Goal: Task Accomplishment & Management: Use online tool/utility

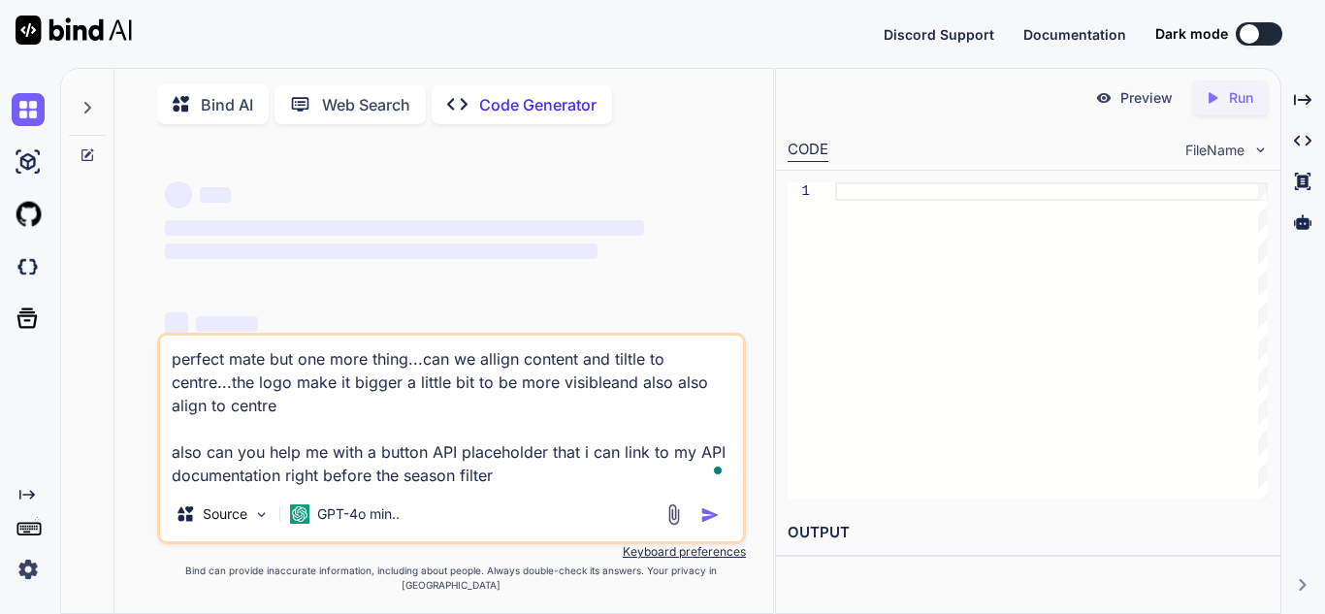
click at [562, 110] on p "Code Generator" at bounding box center [537, 104] width 117 height 23
type textarea "x"
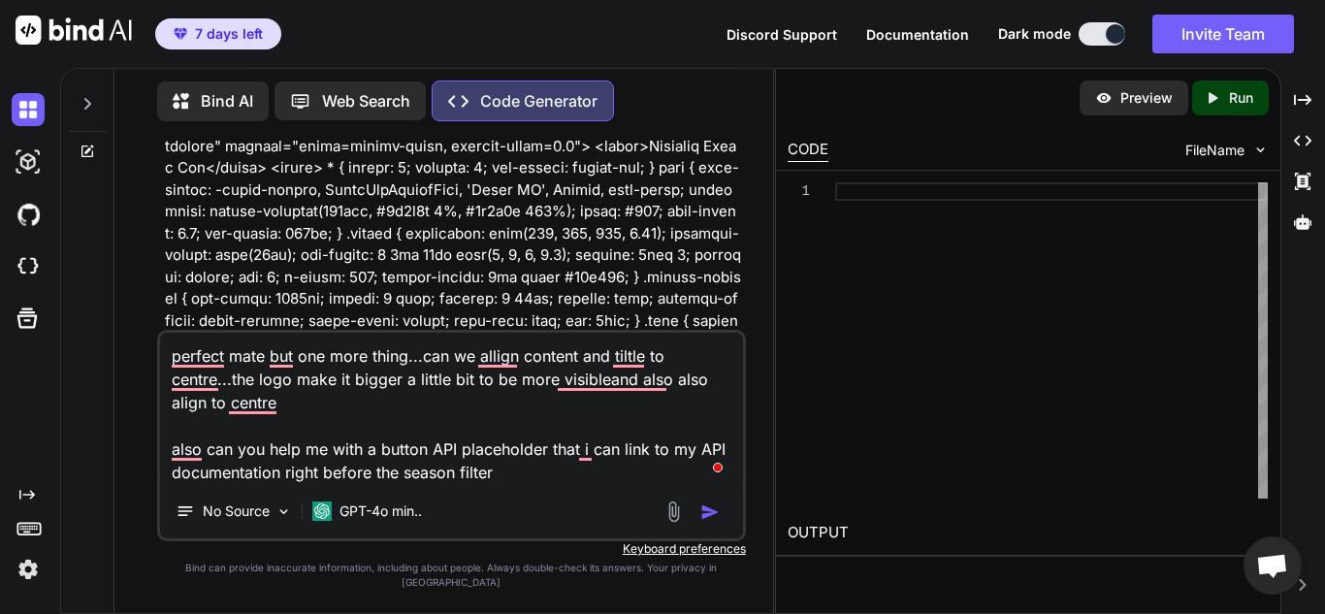
scroll to position [652, 0]
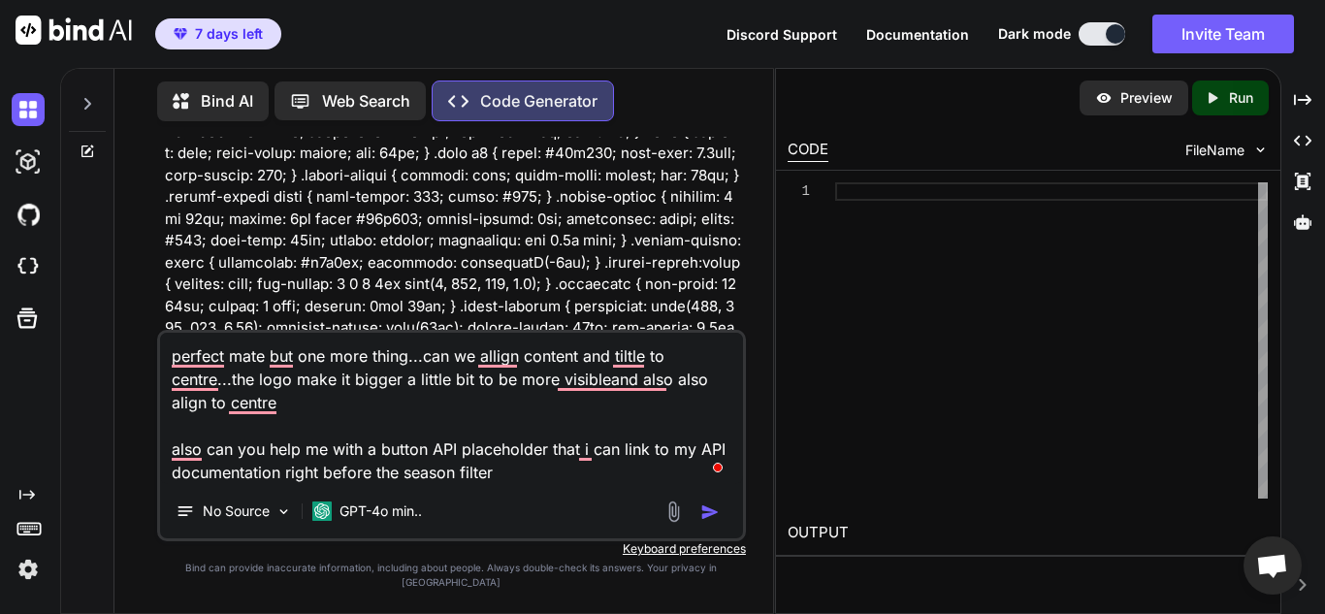
click at [214, 99] on p "Bind AI" at bounding box center [227, 100] width 52 height 23
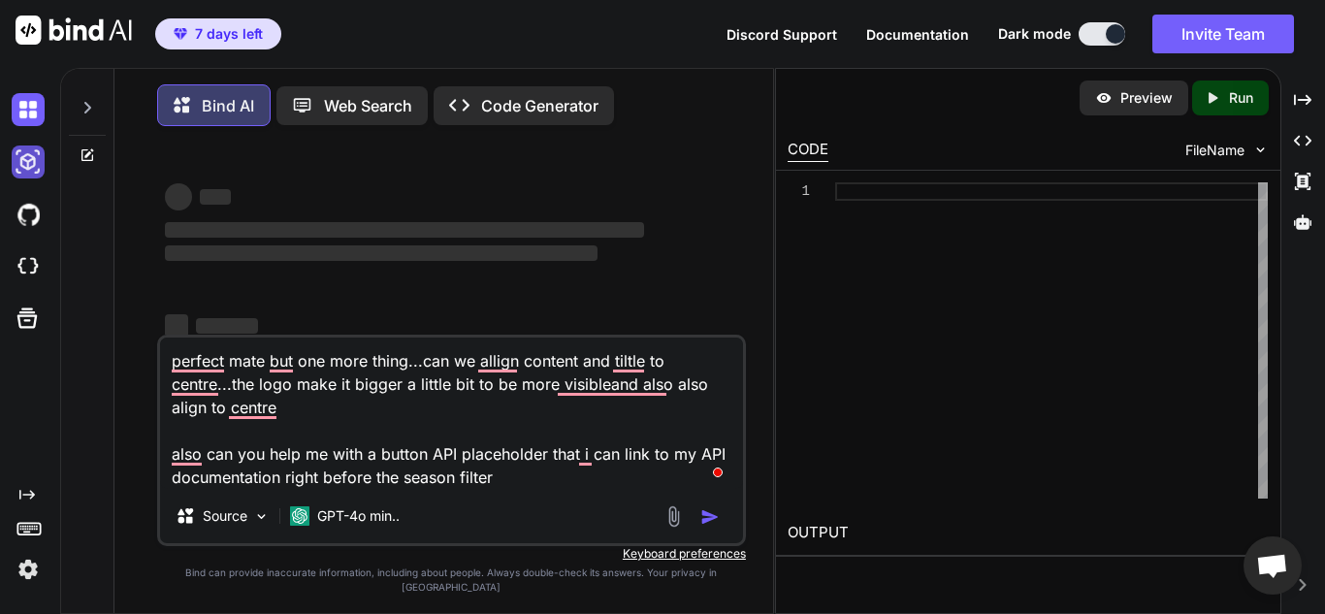
click at [22, 171] on img at bounding box center [28, 161] width 33 height 33
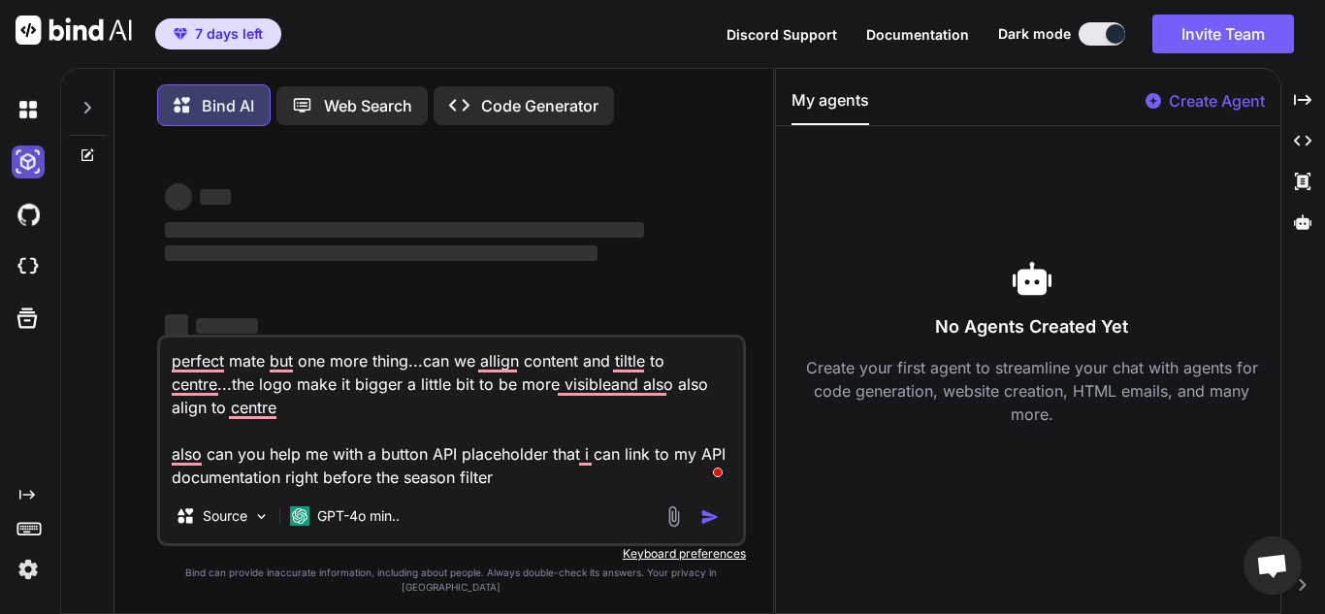
click at [26, 156] on img at bounding box center [28, 161] width 33 height 33
click at [28, 177] on img at bounding box center [28, 161] width 33 height 33
click at [28, 118] on img at bounding box center [28, 109] width 33 height 33
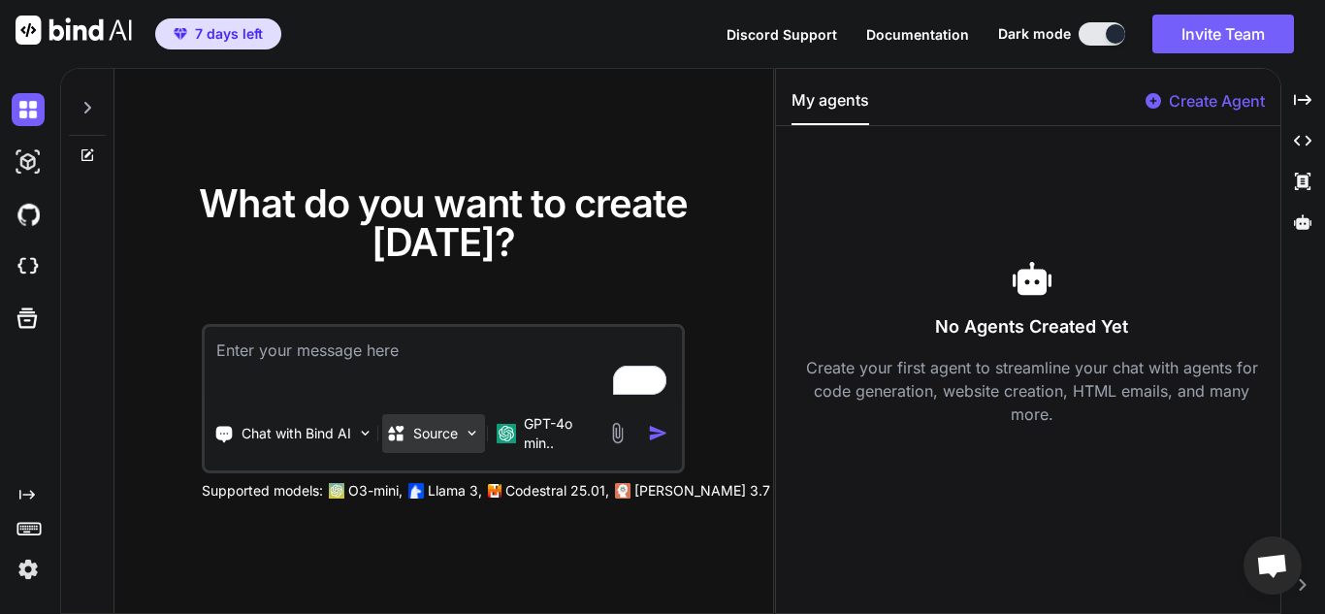
click at [432, 434] on p "Source" at bounding box center [435, 433] width 45 height 19
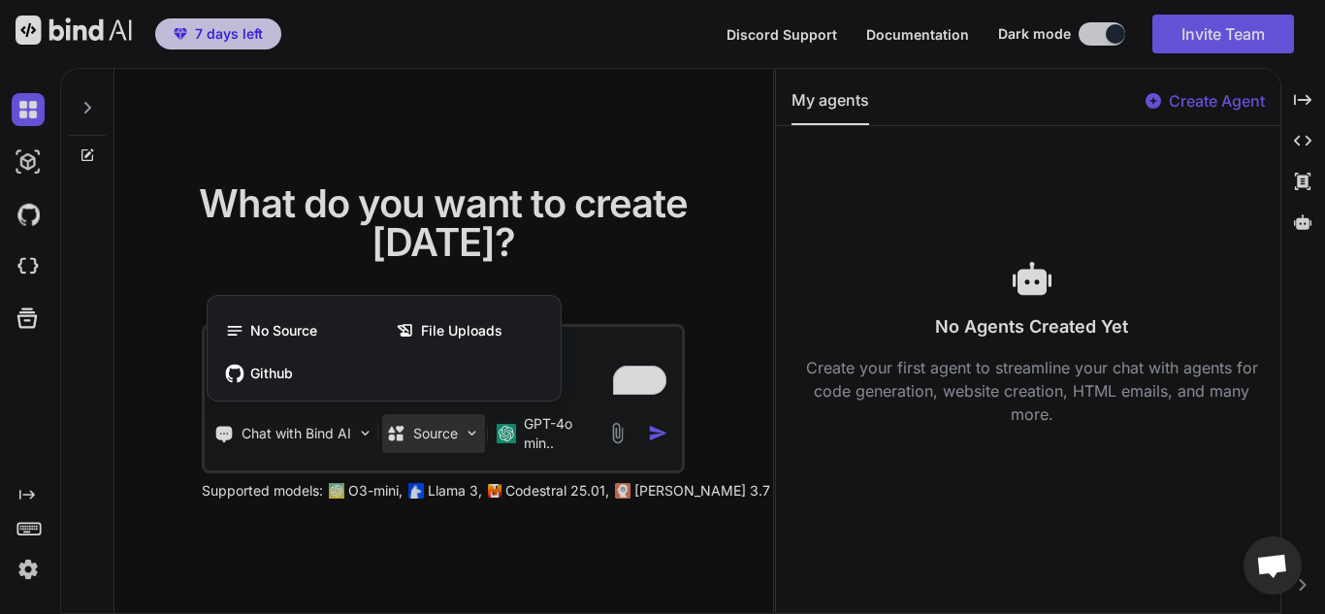
click at [433, 434] on div at bounding box center [662, 307] width 1325 height 614
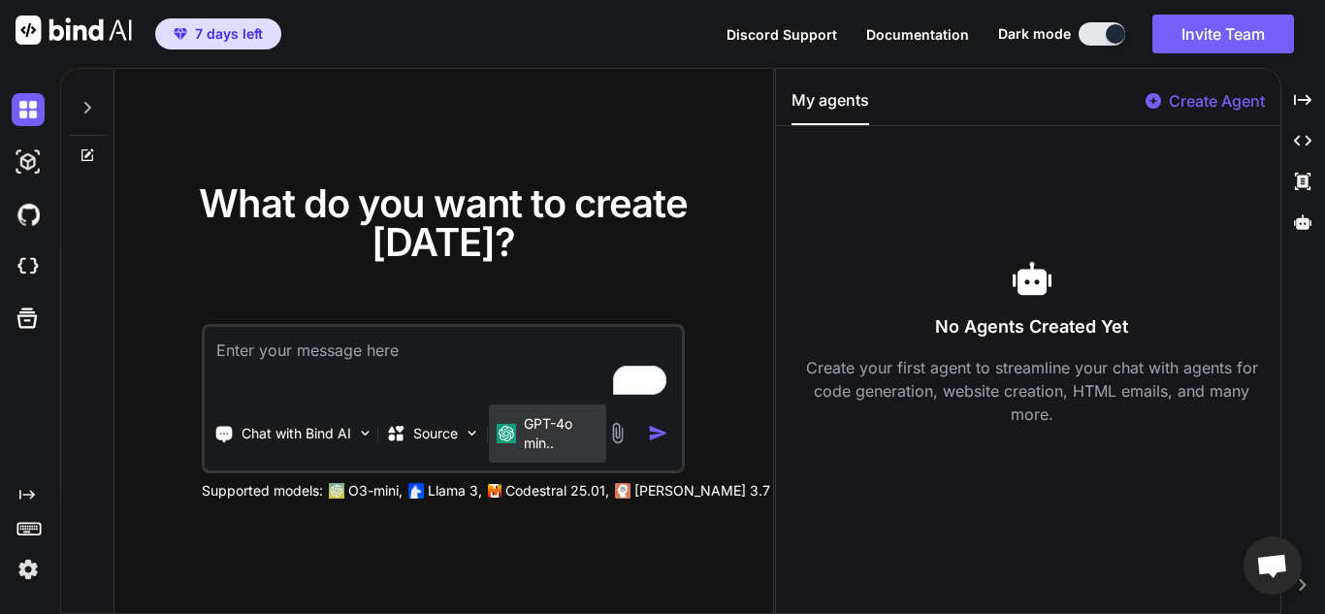
click at [525, 429] on p "GPT-4o min.." at bounding box center [561, 433] width 75 height 39
click at [524, 432] on p "GPT-4o min.." at bounding box center [561, 433] width 75 height 39
click at [460, 492] on p "Llama 3," at bounding box center [455, 490] width 54 height 19
click at [390, 350] on textarea "To enrich screen reader interactions, please activate Accessibility in Grammarl…" at bounding box center [443, 363] width 477 height 72
click at [29, 530] on rect at bounding box center [30, 530] width 2 height 2
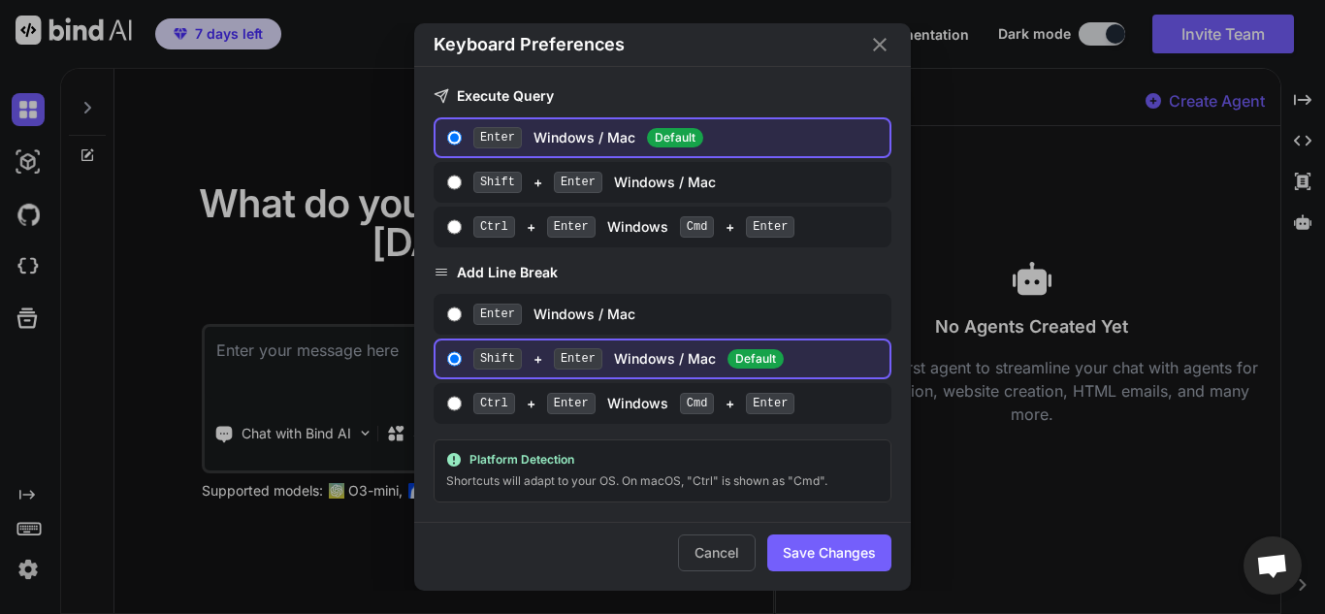
click at [29, 530] on div "Keyboard Preferences Execute Query Enter Windows / Mac Default Shift + Enter Wi…" at bounding box center [662, 307] width 1325 height 614
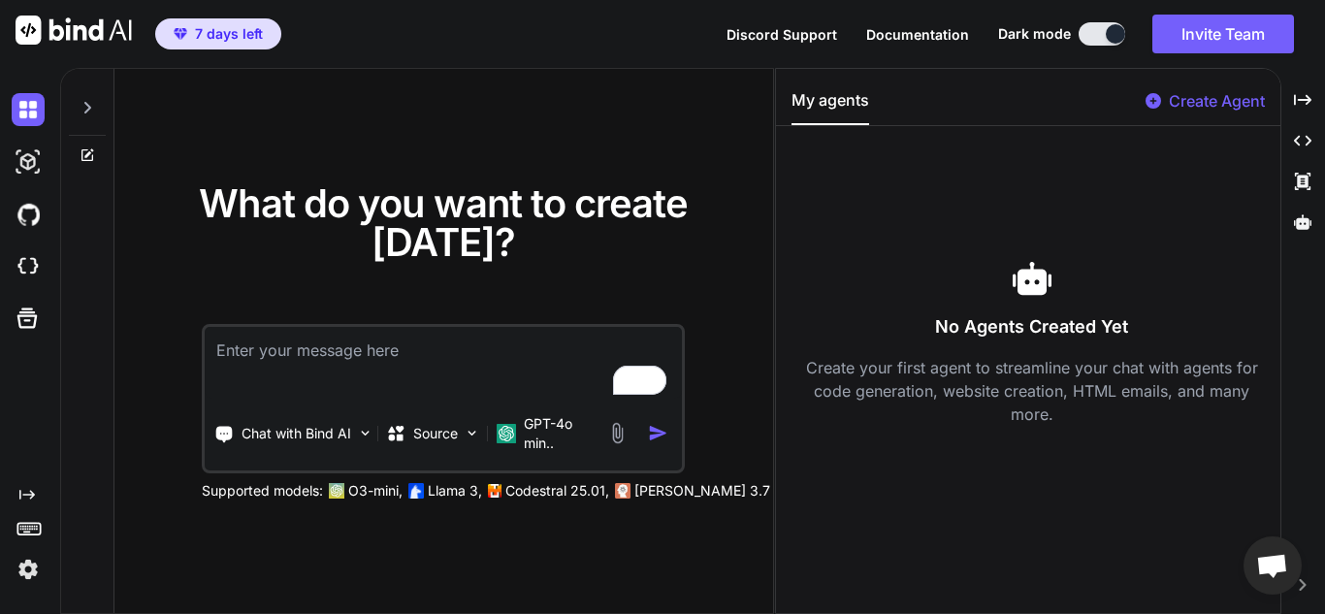
click at [29, 493] on icon "Created with Pixso." at bounding box center [27, 495] width 16 height 16
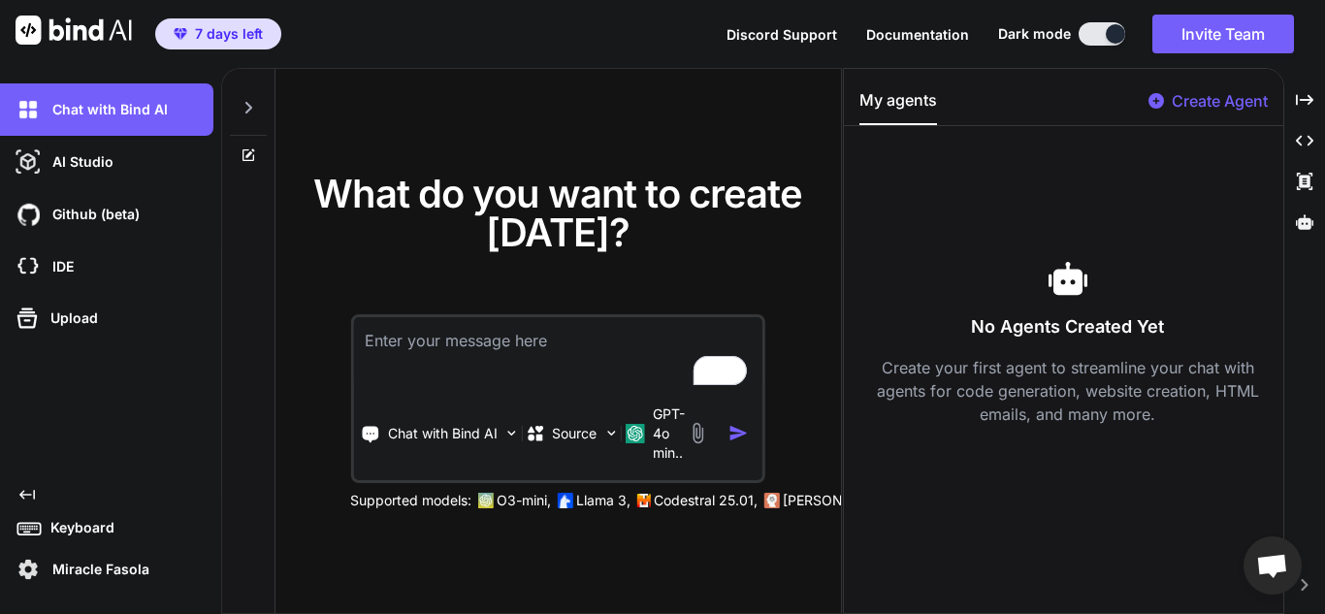
click at [21, 510] on div "Created with Pixso. Keyboard Miracle Fasola" at bounding box center [106, 536] width 213 height 99
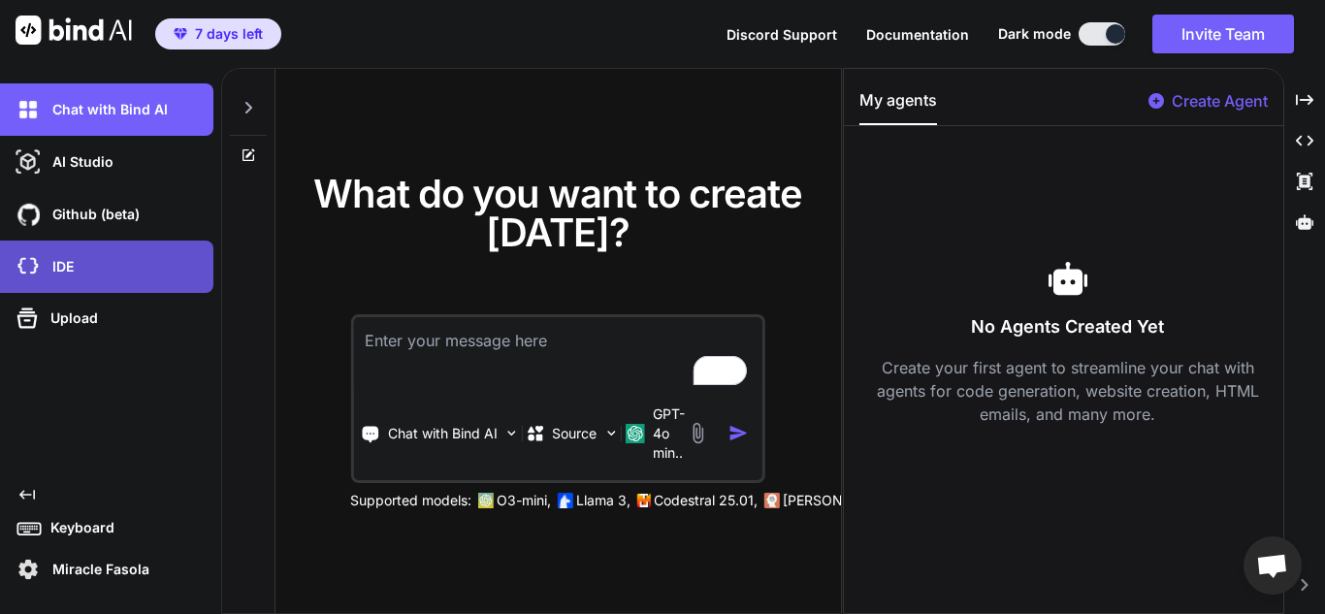
click at [84, 269] on div "IDE" at bounding box center [113, 266] width 202 height 33
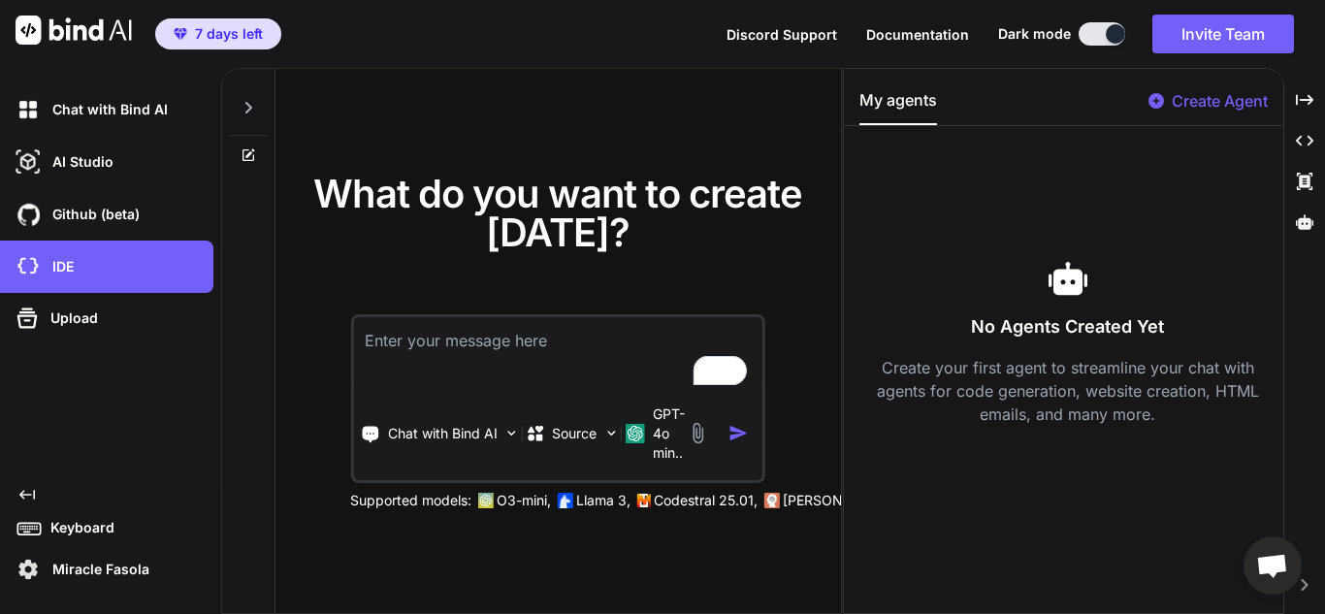
click at [458, 358] on textarea "To enrich screen reader interactions, please activate Accessibility in Grammarl…" at bounding box center [557, 353] width 408 height 72
type textarea "x"
type textarea "c"
type textarea "x"
type textarea "ca"
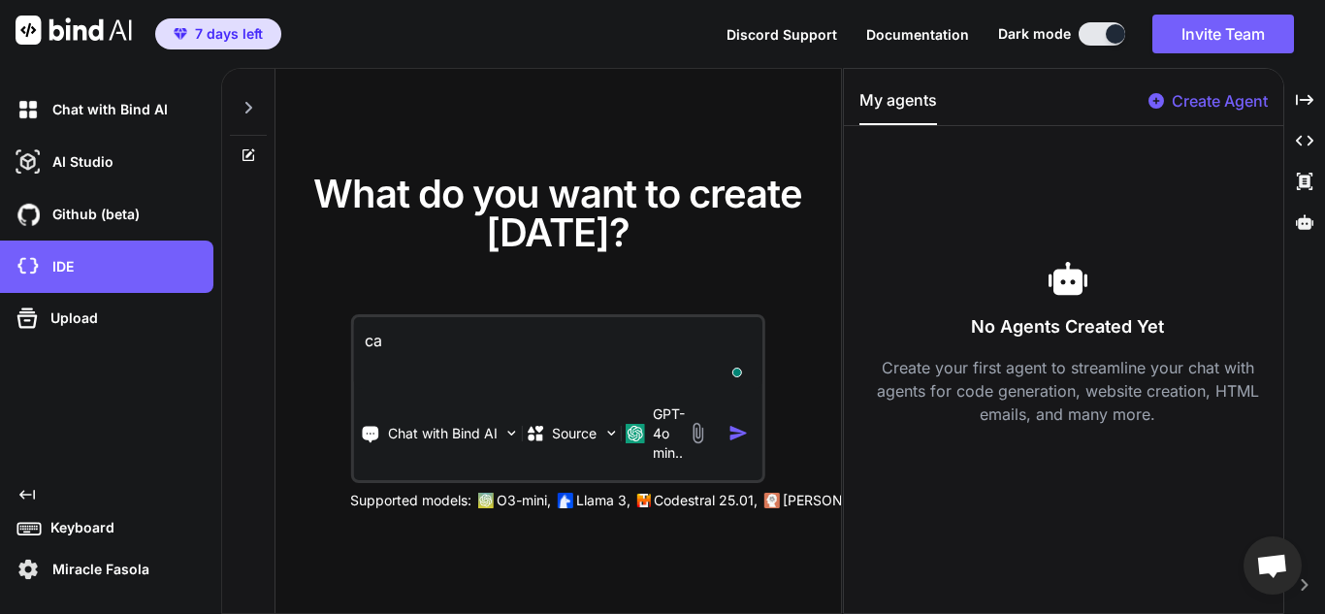
type textarea "x"
type textarea "can"
type textarea "x"
type textarea "can y"
type textarea "x"
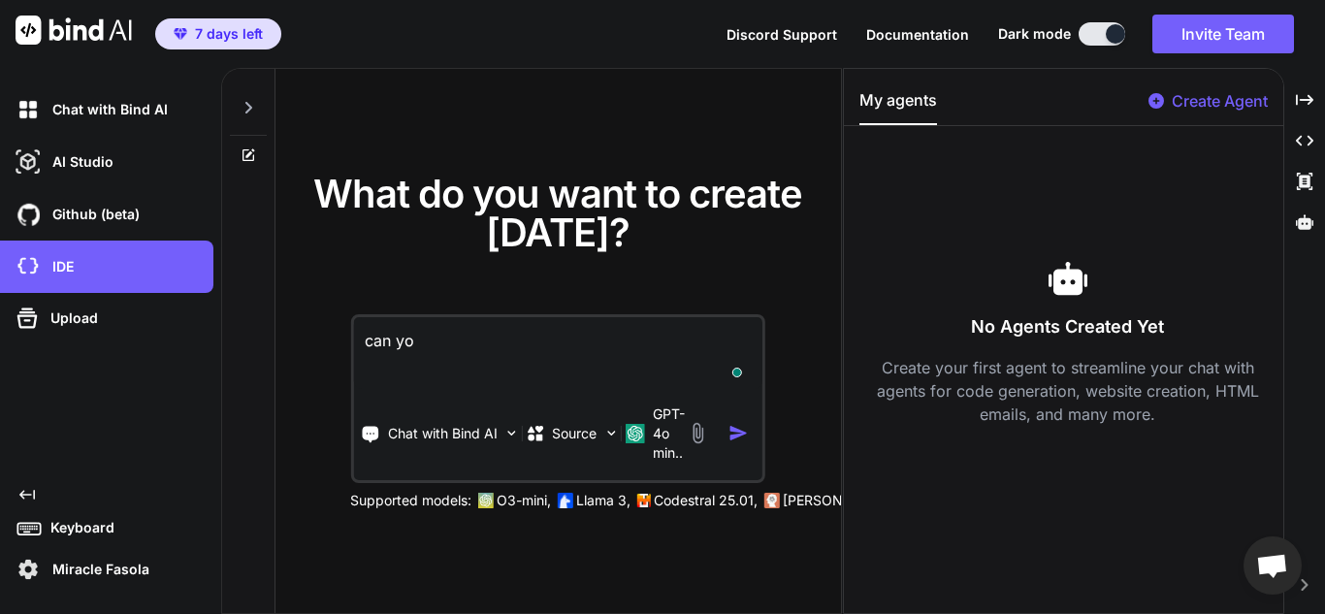
type textarea "can you"
type textarea "x"
type textarea "can you"
type textarea "x"
type textarea "can you h"
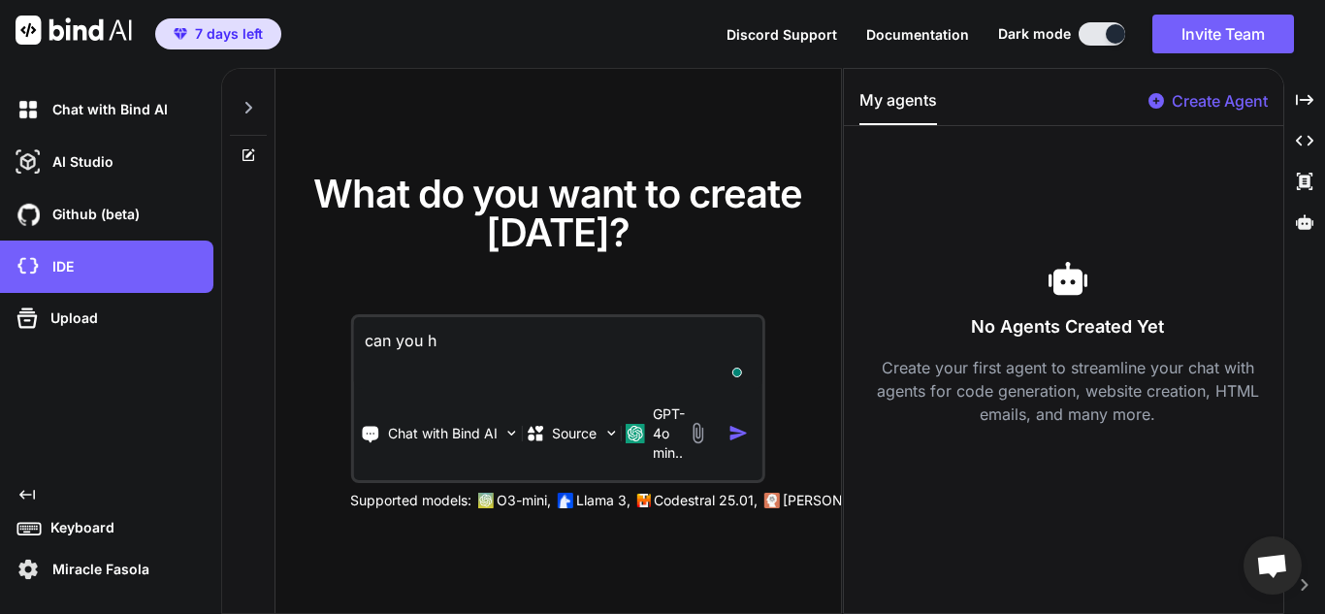
type textarea "x"
type textarea "can you he"
type textarea "x"
type textarea "can you hel"
type textarea "x"
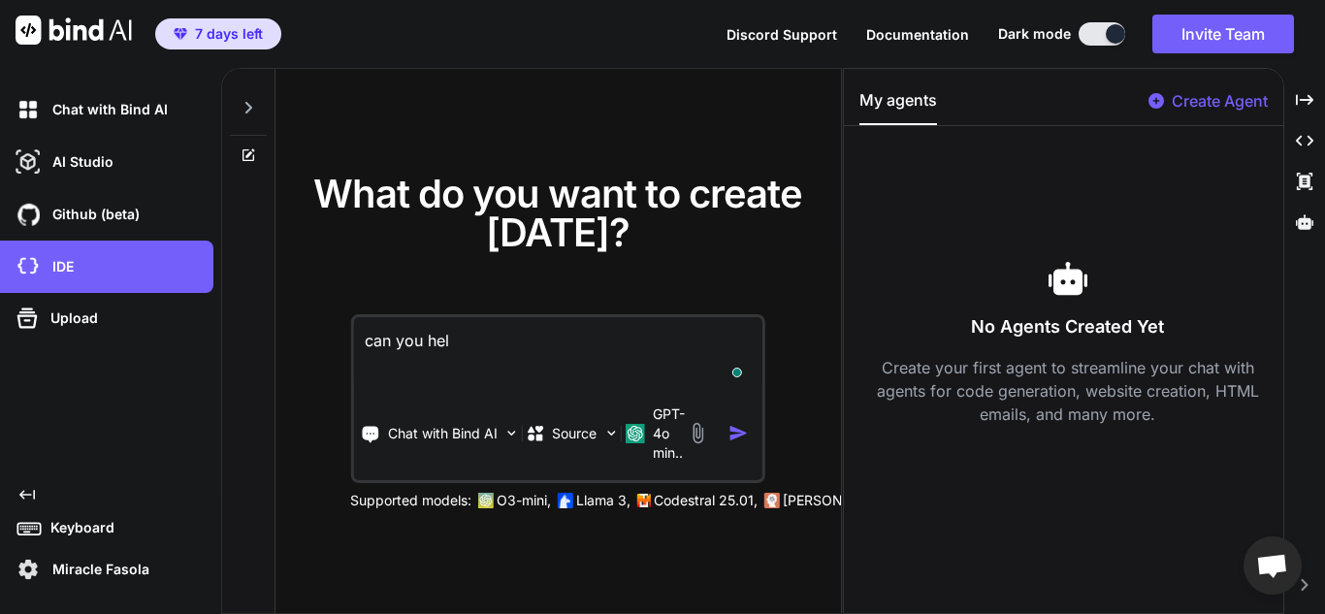
type textarea "can you help"
type textarea "x"
type textarea "can you help"
type textarea "x"
type textarea "can you help m"
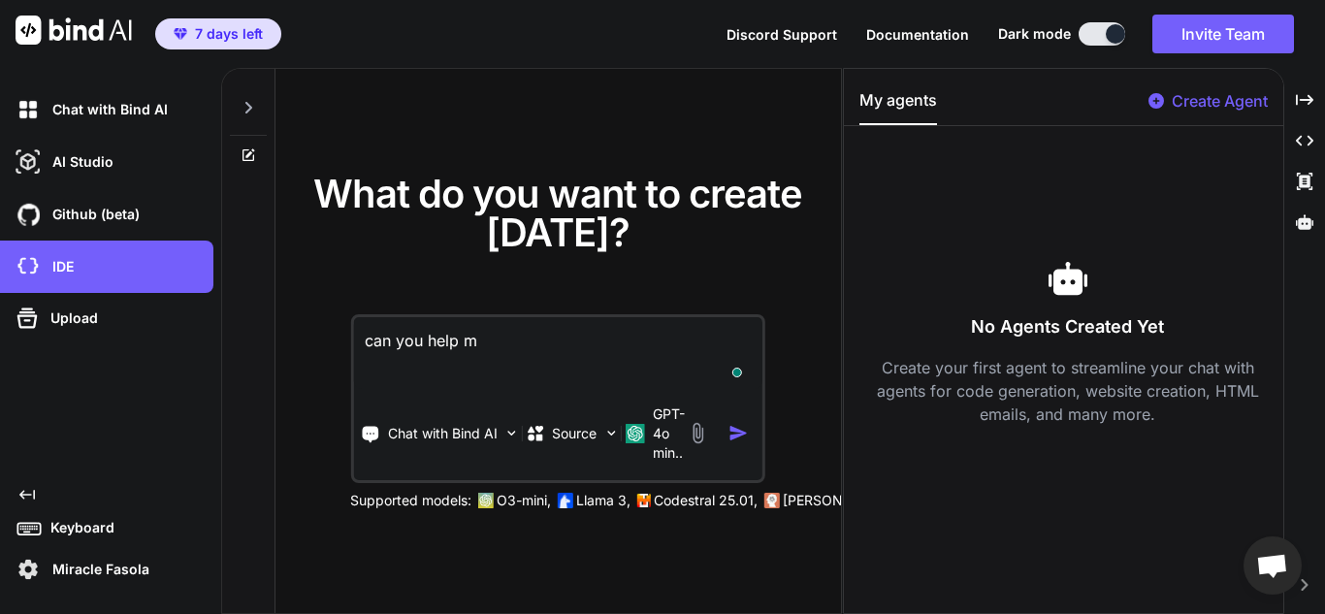
type textarea "x"
type textarea "can you help me"
type textarea "x"
type textarea "can you help me"
type textarea "x"
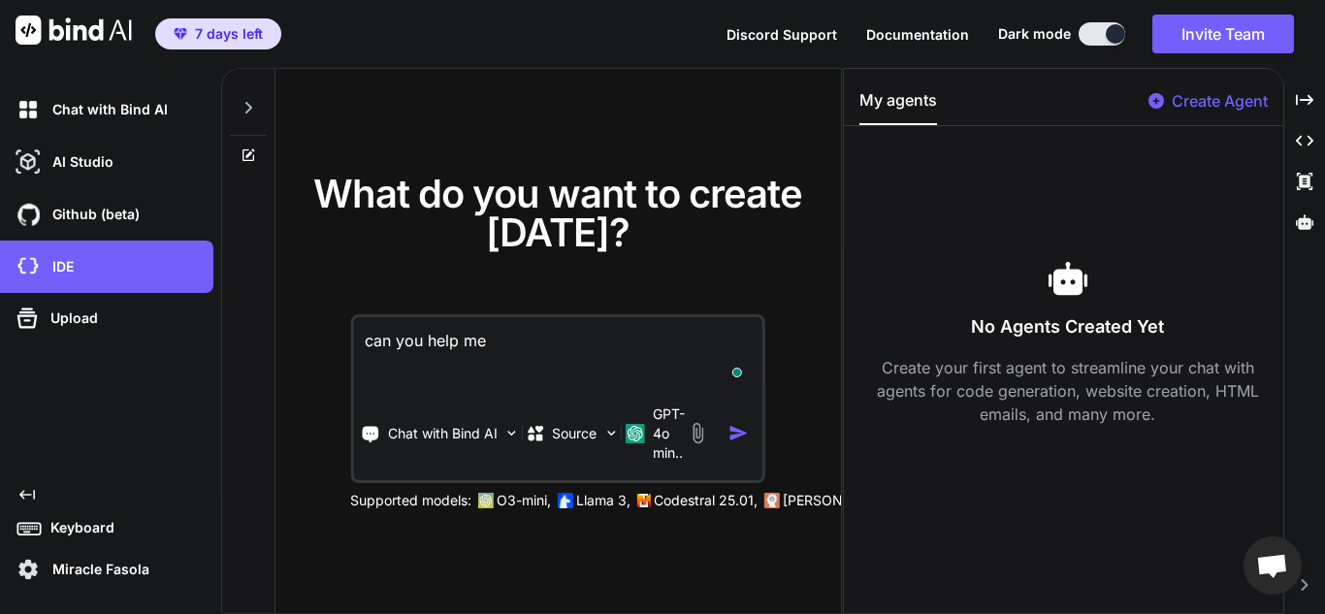
type textarea "can you help me w"
type textarea "x"
type textarea "can you help me wit"
type textarea "x"
type textarea "can you help me with"
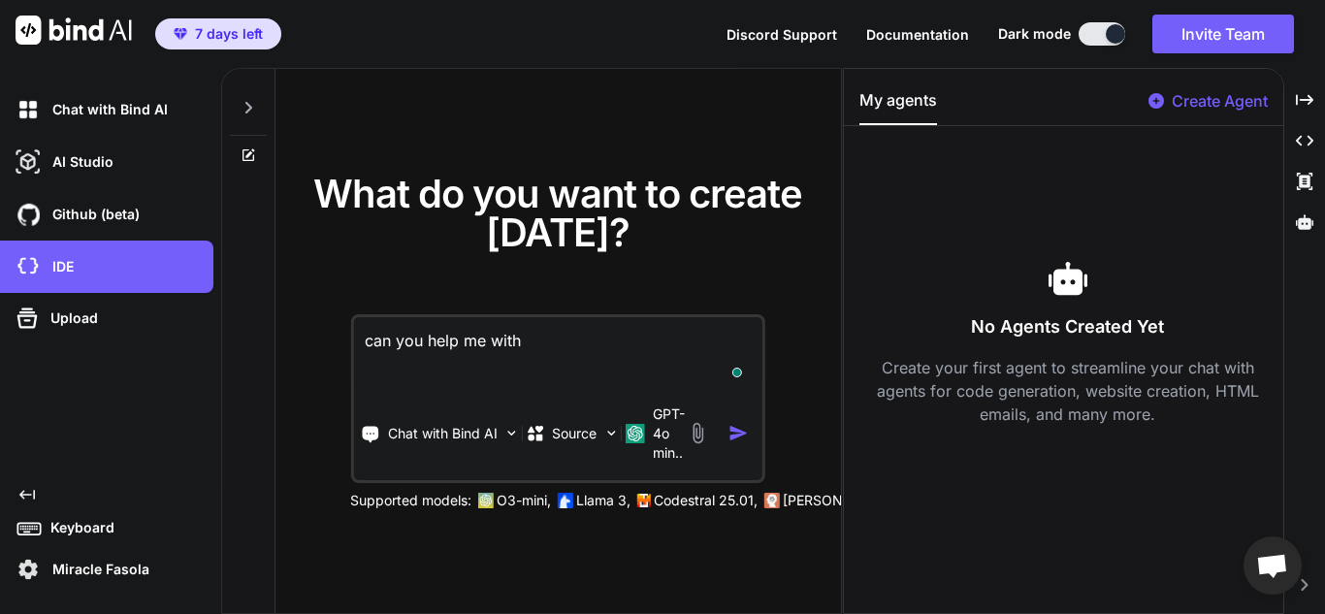
type textarea "x"
type textarea "can you help me with"
type textarea "x"
type textarea "can you help me with c"
type textarea "x"
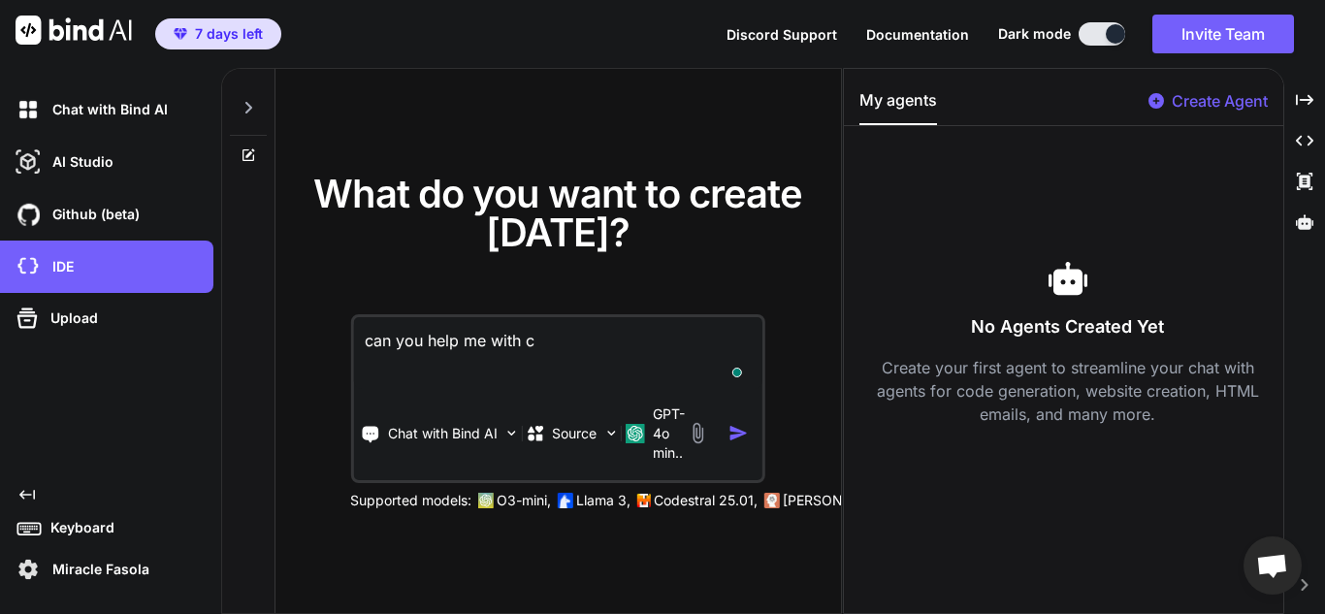
type textarea "can you help me with co"
type textarea "x"
type textarea "can you help me with code"
type textarea "x"
type textarea "can you help me with code"
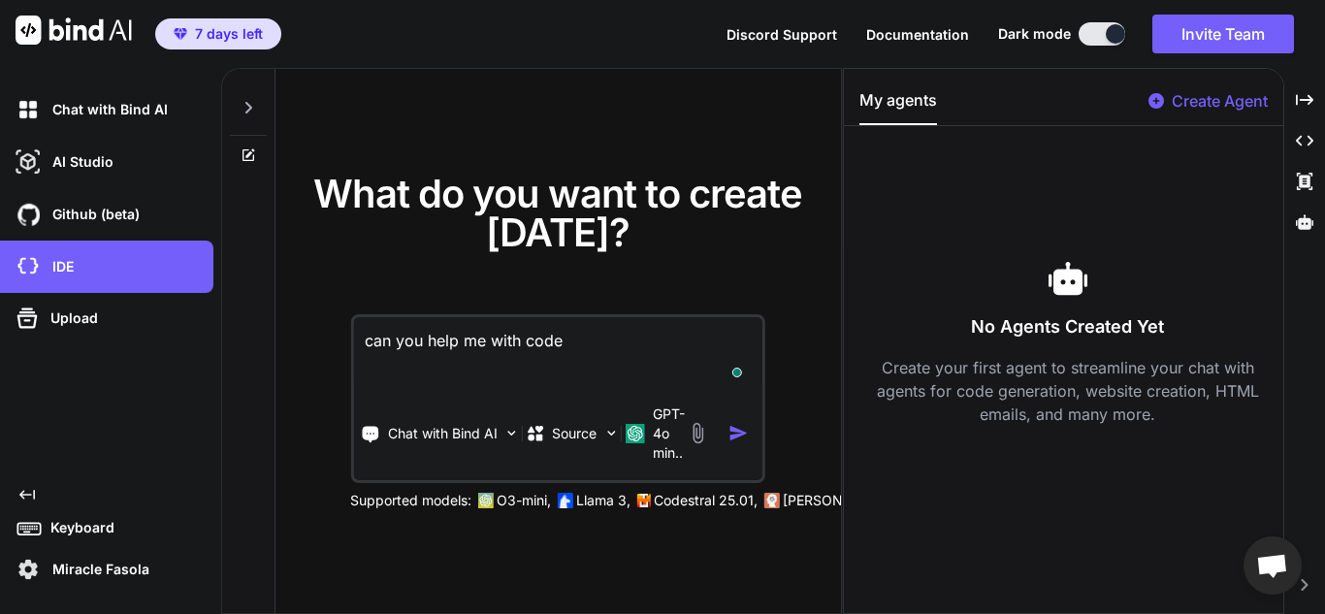
type textarea "x"
type textarea "can you help me with code g"
type textarea "x"
type textarea "can you help me with code ge"
type textarea "x"
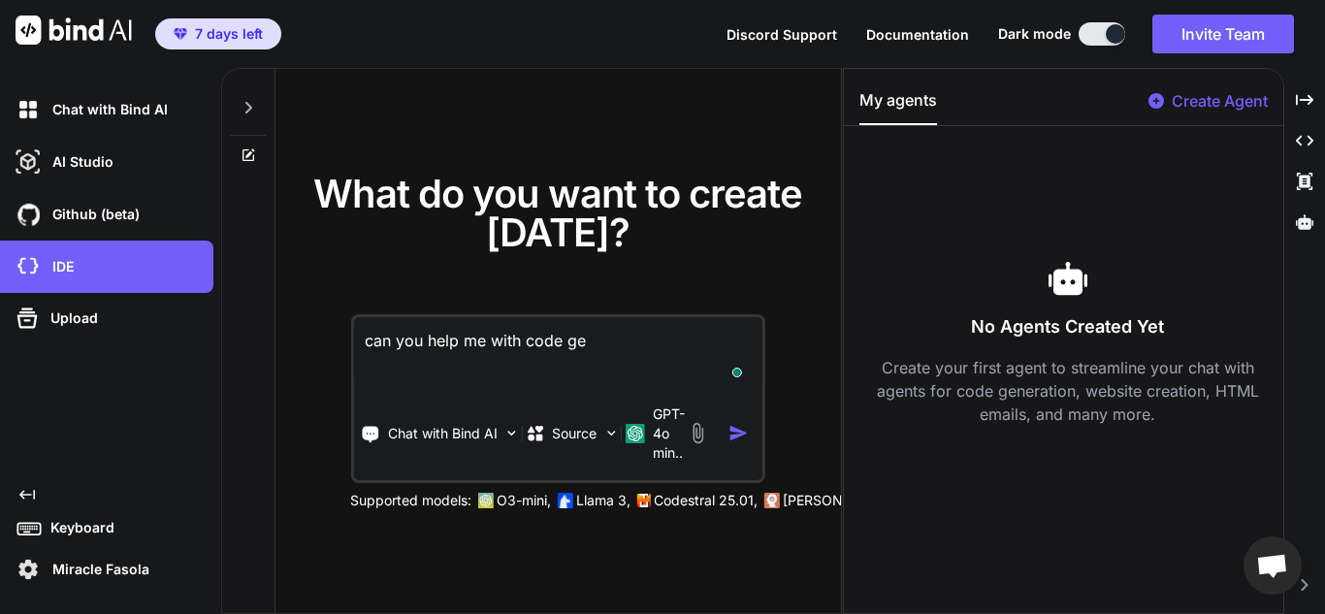
type textarea "can you help me with code gen"
type textarea "x"
type textarea "can you help me with code gene"
type textarea "x"
type textarea "can you help me with code gener"
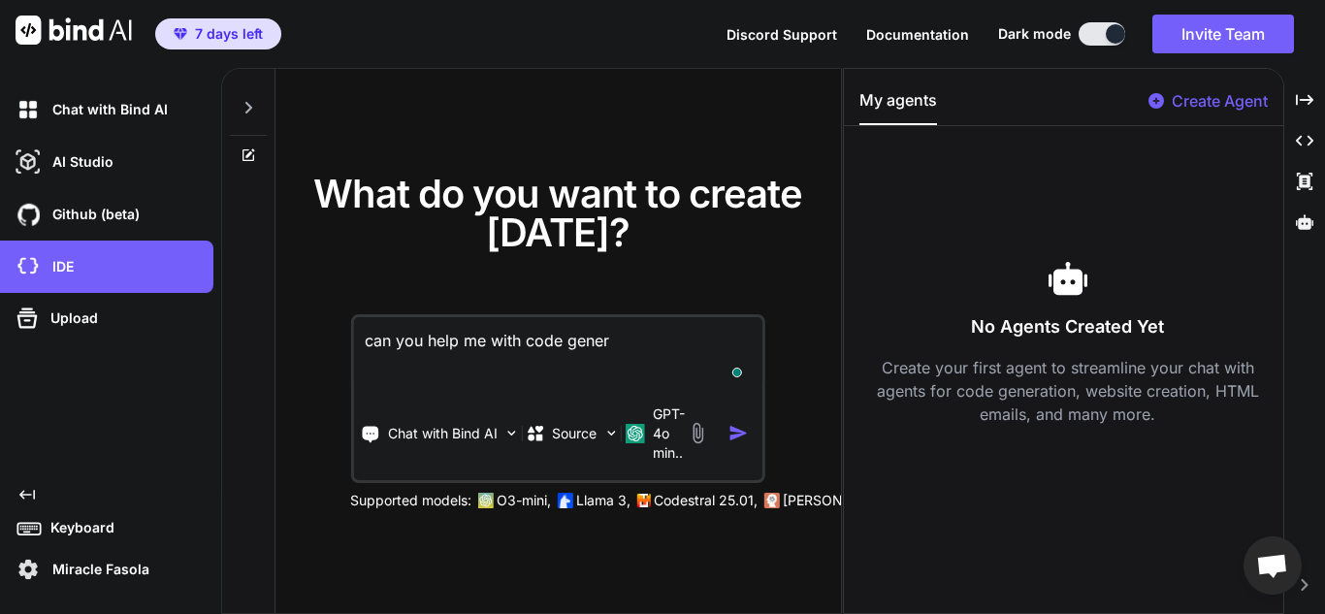
type textarea "x"
type textarea "can you help me with code genera"
type textarea "x"
type textarea "can you help me with code generat"
type textarea "x"
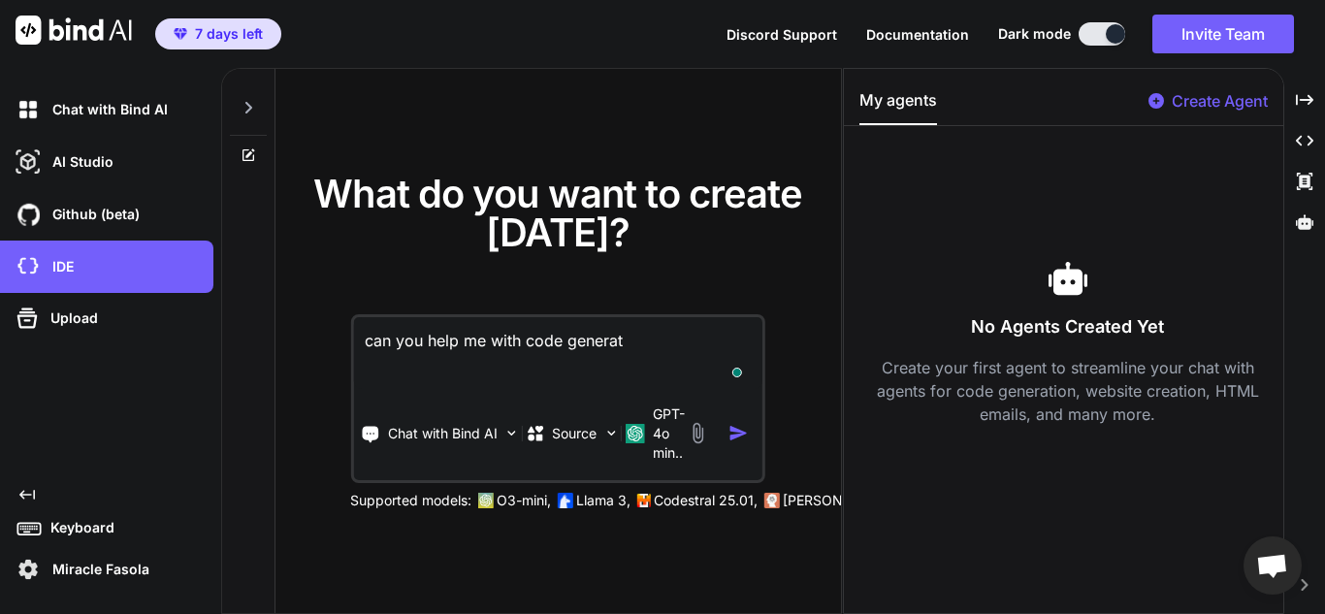
type textarea "can you help me with code generati"
type textarea "x"
type textarea "can you help me with code generatio"
type textarea "x"
type textarea "can you help me with code generation"
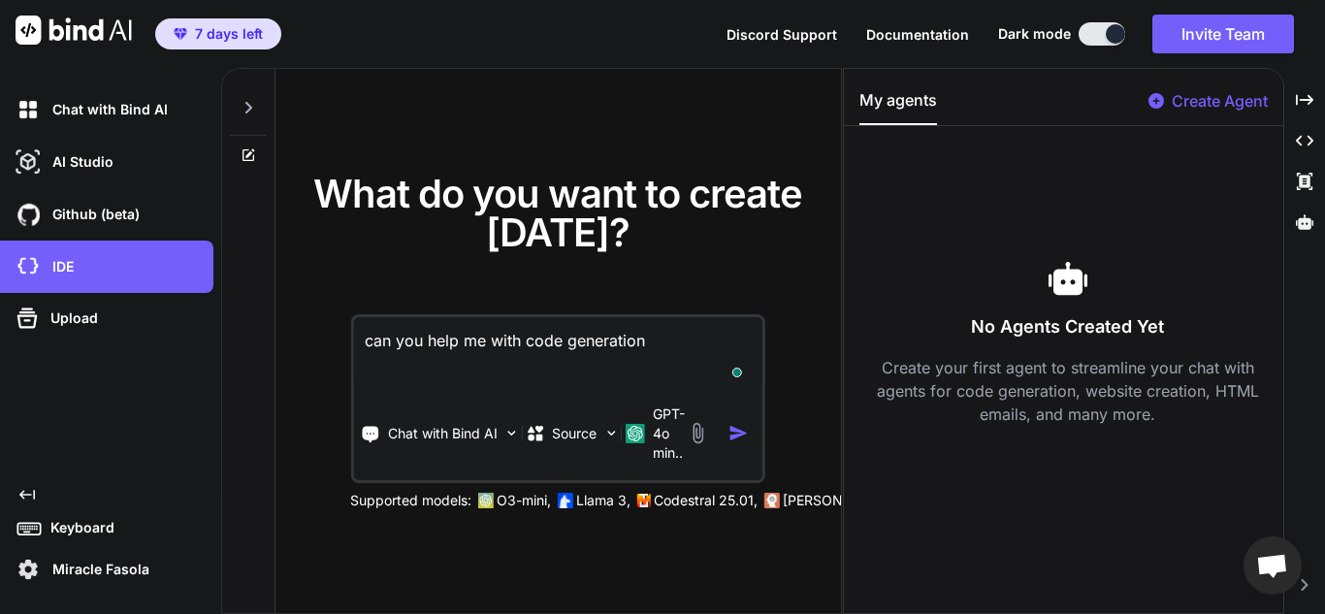
type textarea "x"
type textarea "can you help me with code generation?"
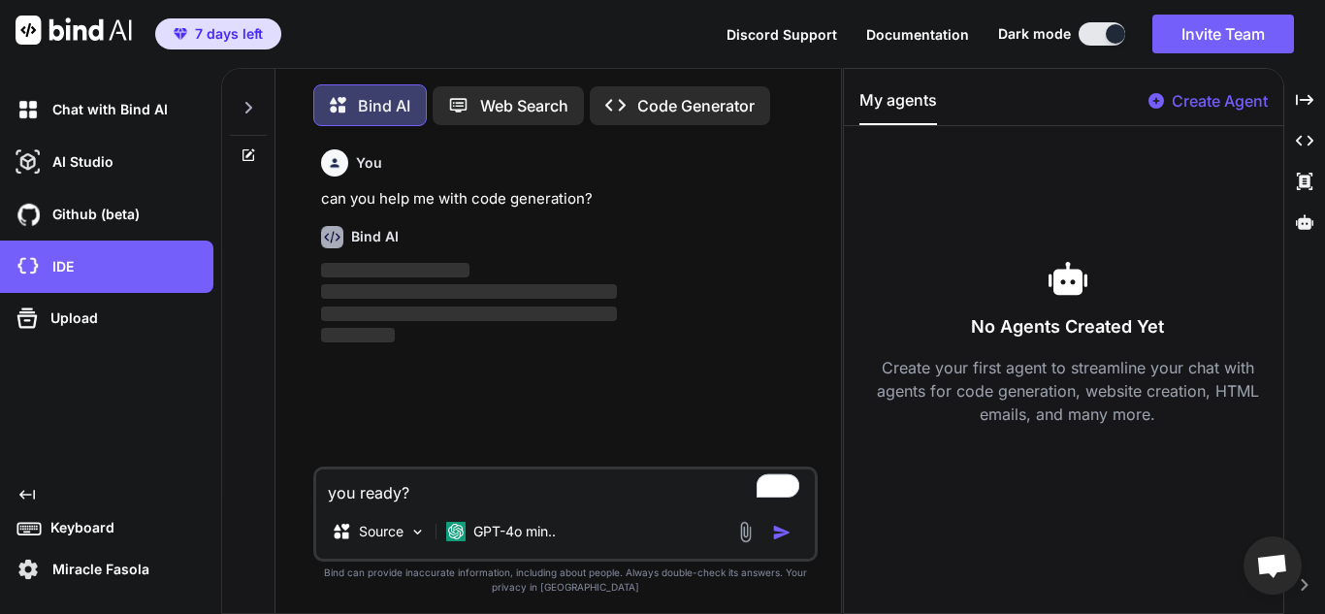
scroll to position [10, 0]
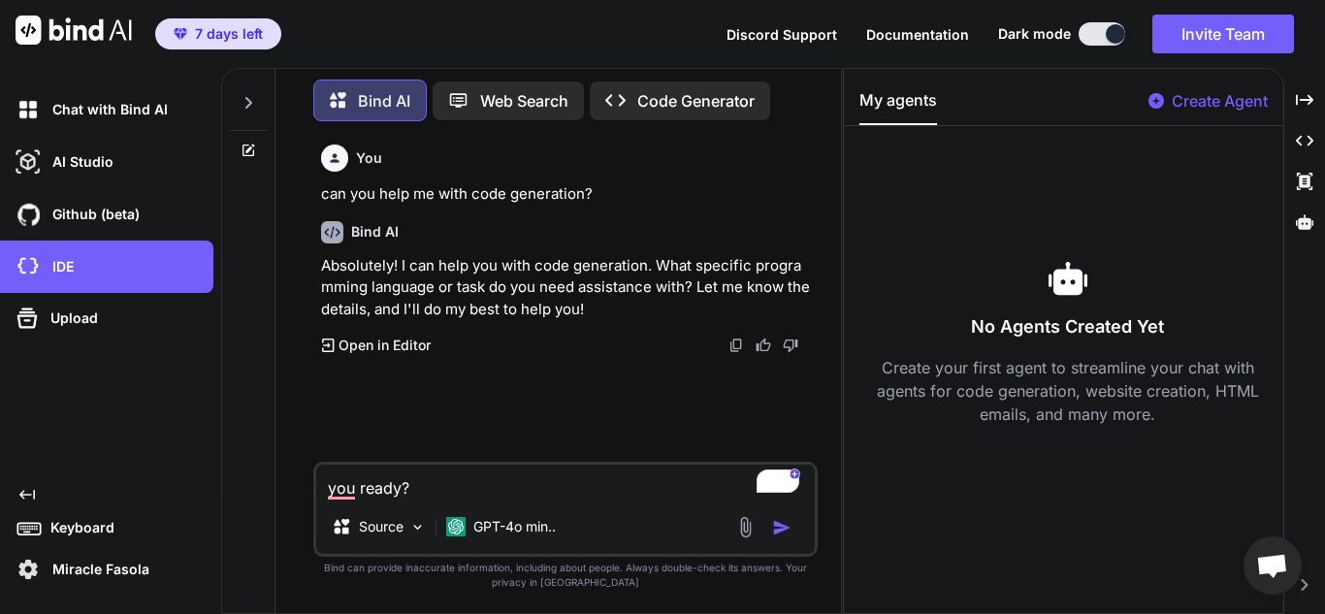
type textarea "x"
type textarea "you ready"
type textarea "x"
type textarea "you read"
type textarea "x"
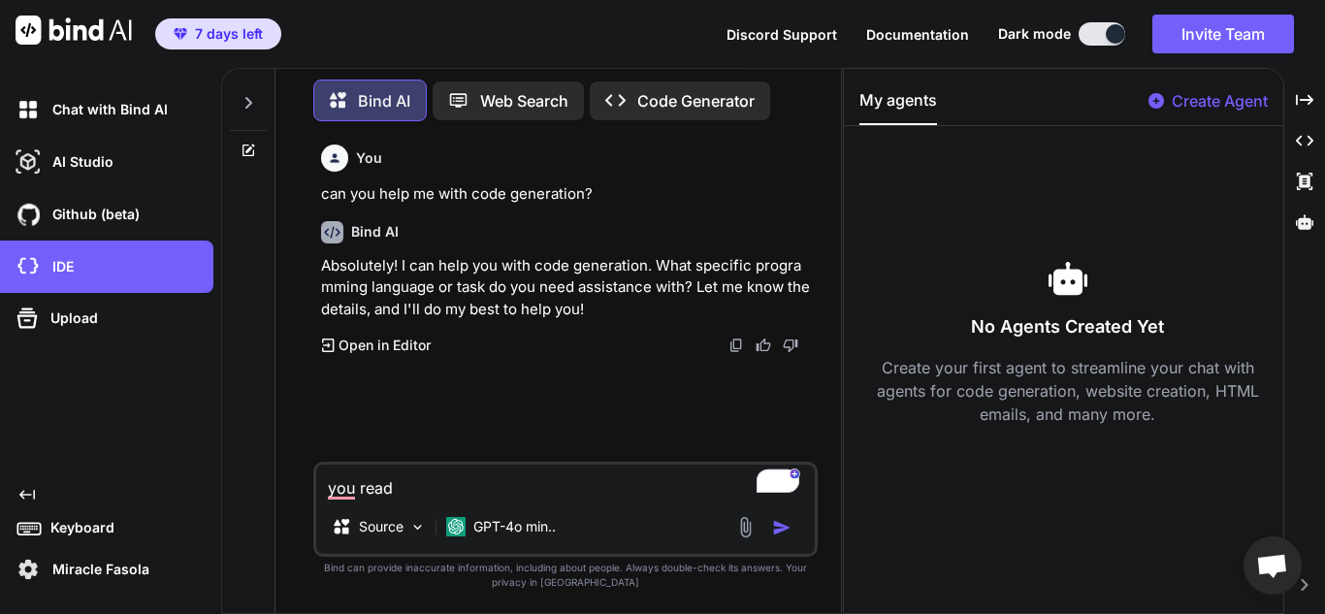
type textarea "you rea"
type textarea "x"
type textarea "you re"
type textarea "x"
type textarea "you r"
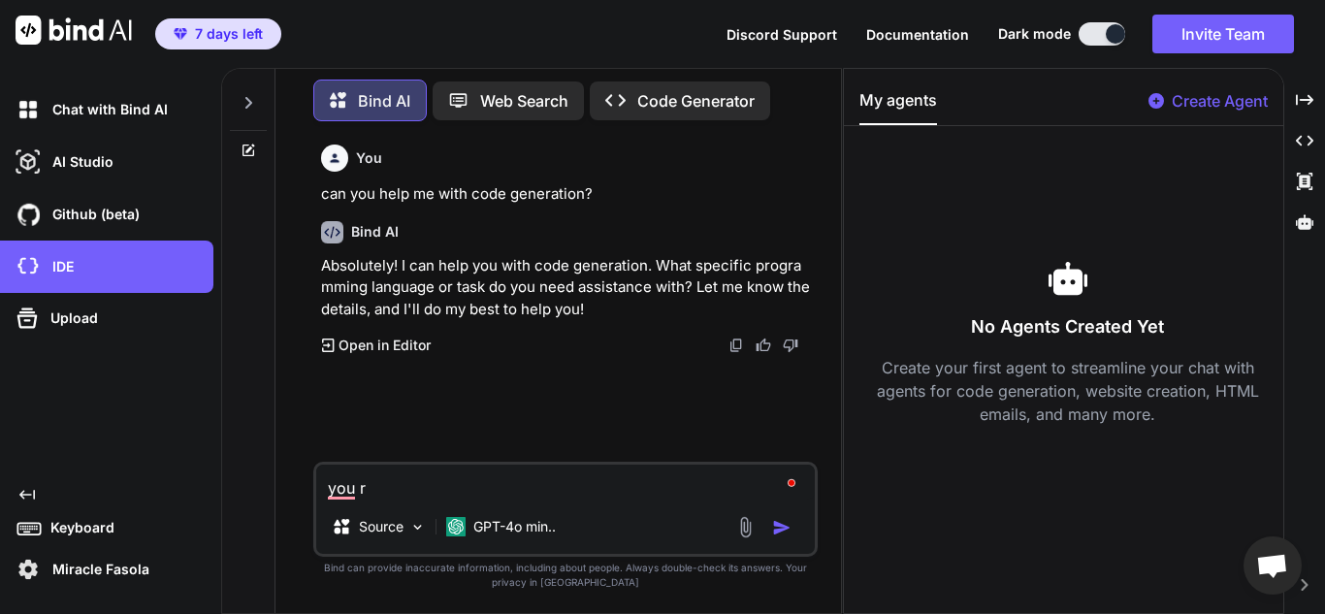
type textarea "x"
type textarea "you"
type textarea "x"
type textarea "you"
type textarea "x"
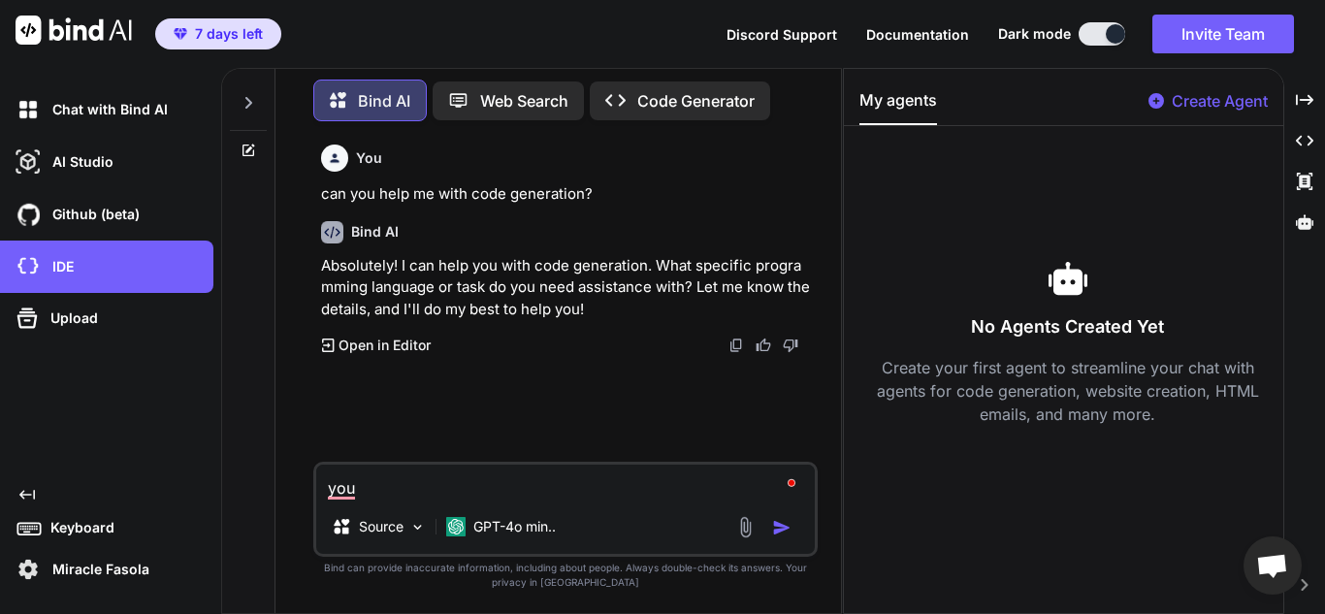
type textarea "yo"
type textarea "x"
type textarea "y"
type textarea "x"
click at [427, 349] on p "Open in Editor" at bounding box center [384, 345] width 92 height 19
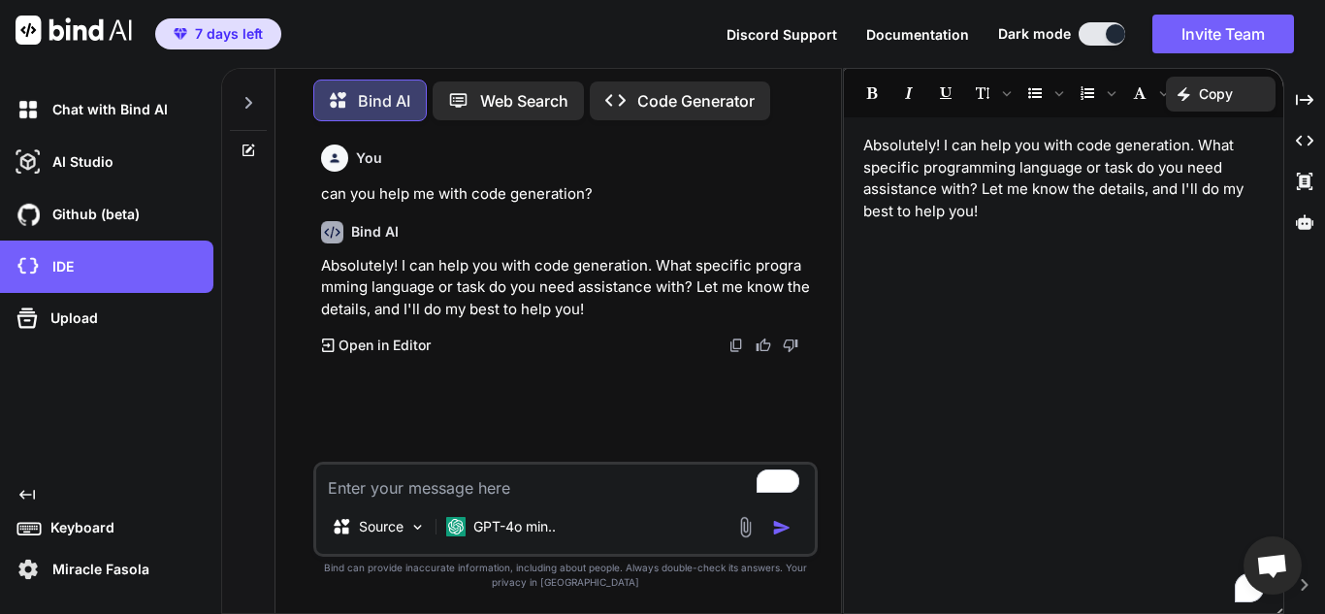
click at [843, 273] on div "Absolutely! I can help you with code generation. What specific programming lang…" at bounding box center [1063, 341] width 441 height 546
click at [837, 266] on div "You can you help me with code generation? Bind AI Absolutely! I can help you wi…" at bounding box center [566, 375] width 550 height 476
click at [843, 271] on div "Absolutely! I can help you with code generation. What specific programming lang…" at bounding box center [1063, 341] width 441 height 546
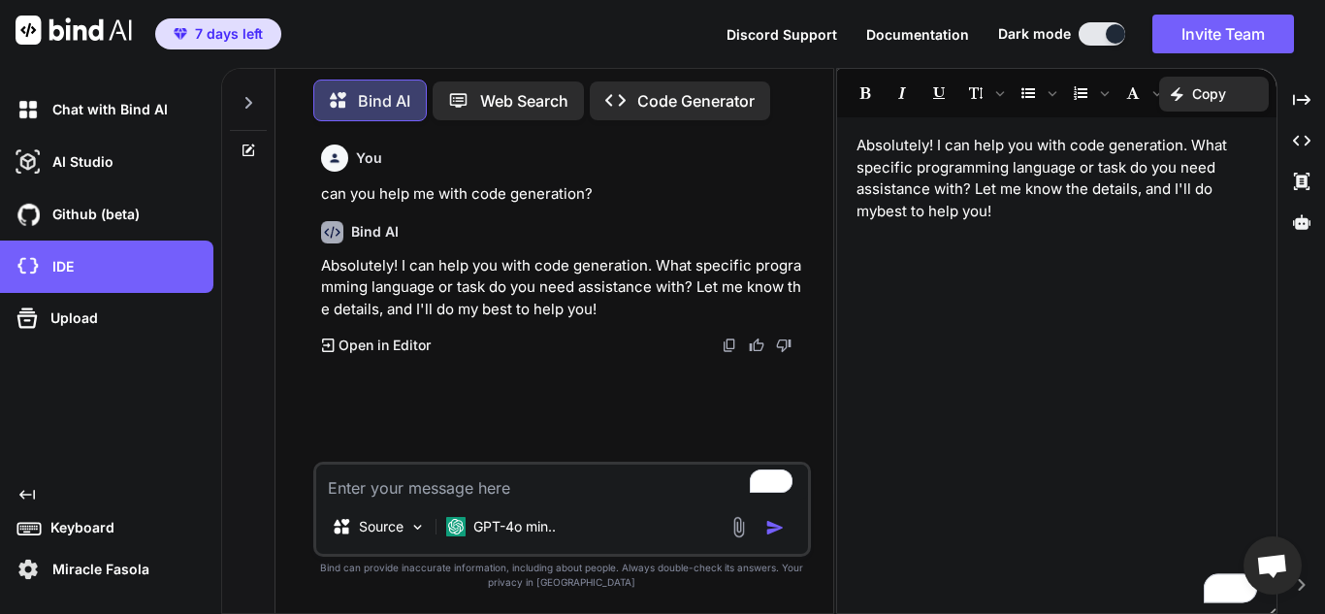
drag, startPoint x: 842, startPoint y: 269, endPoint x: 763, endPoint y: 275, distance: 78.8
click at [763, 275] on div "Bind AI Web Search Created with Pixso. Code Generator You can you help me with …" at bounding box center [773, 341] width 1104 height 546
click at [740, 538] on div "Source GPT-4o min.." at bounding box center [562, 530] width 492 height 47
click at [741, 535] on img at bounding box center [738, 527] width 22 height 22
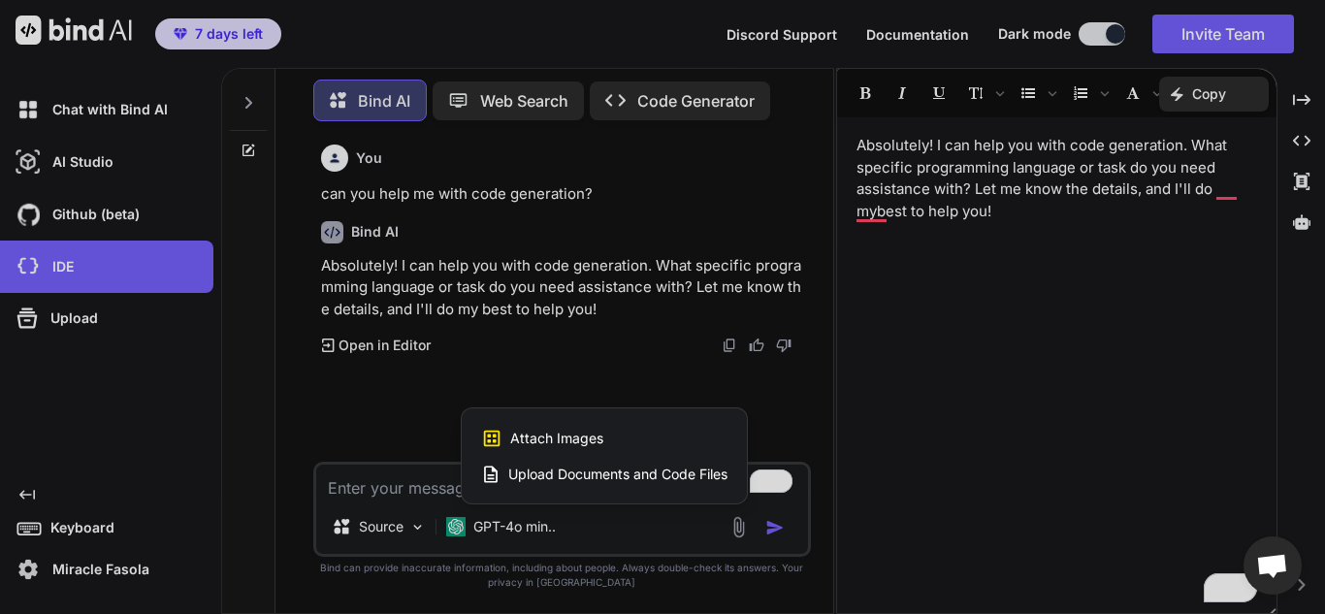
click at [596, 481] on span "Upload Documents and Code Files" at bounding box center [617, 474] width 219 height 19
type textarea "x"
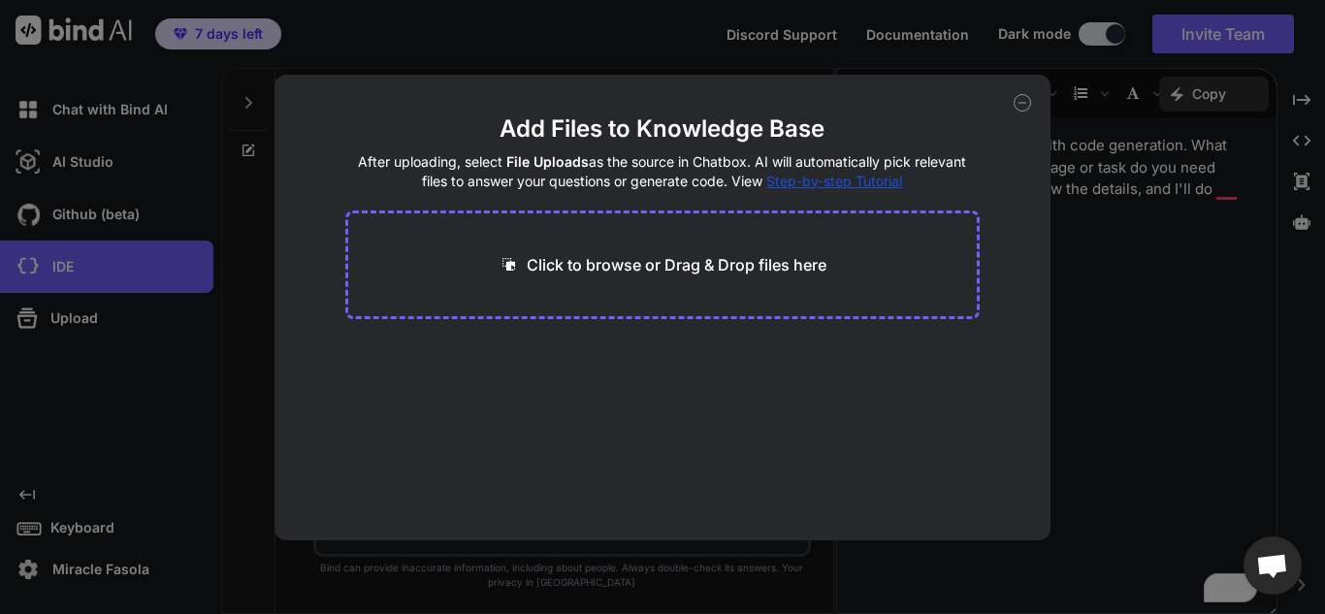
click at [644, 275] on p "Click to browse or Drag & Drop files here" at bounding box center [677, 264] width 300 height 23
click at [577, 278] on div "Click to browse or Drag & Drop files here" at bounding box center [662, 264] width 634 height 109
click at [508, 268] on icon at bounding box center [508, 264] width 13 height 13
type input "C:\fakepath\clubs.html"
click at [606, 265] on p "Click to browse or Drag & Drop files here" at bounding box center [677, 264] width 300 height 23
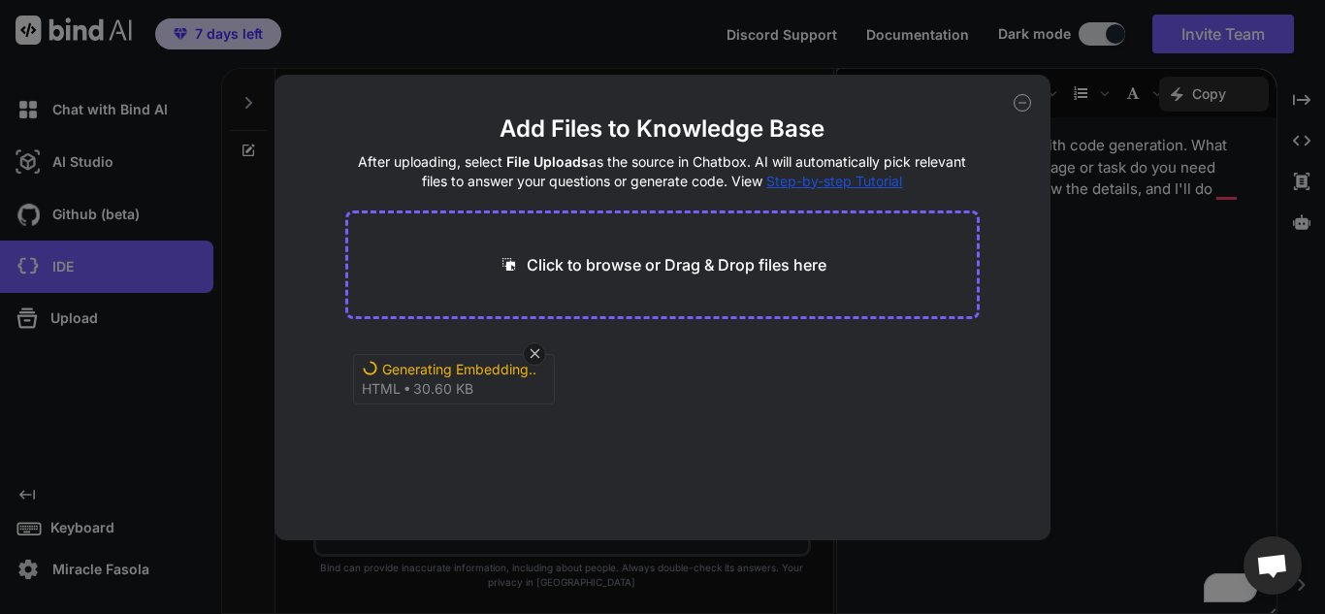
type textarea "x"
type input "C:\fakepath\clubstats.html"
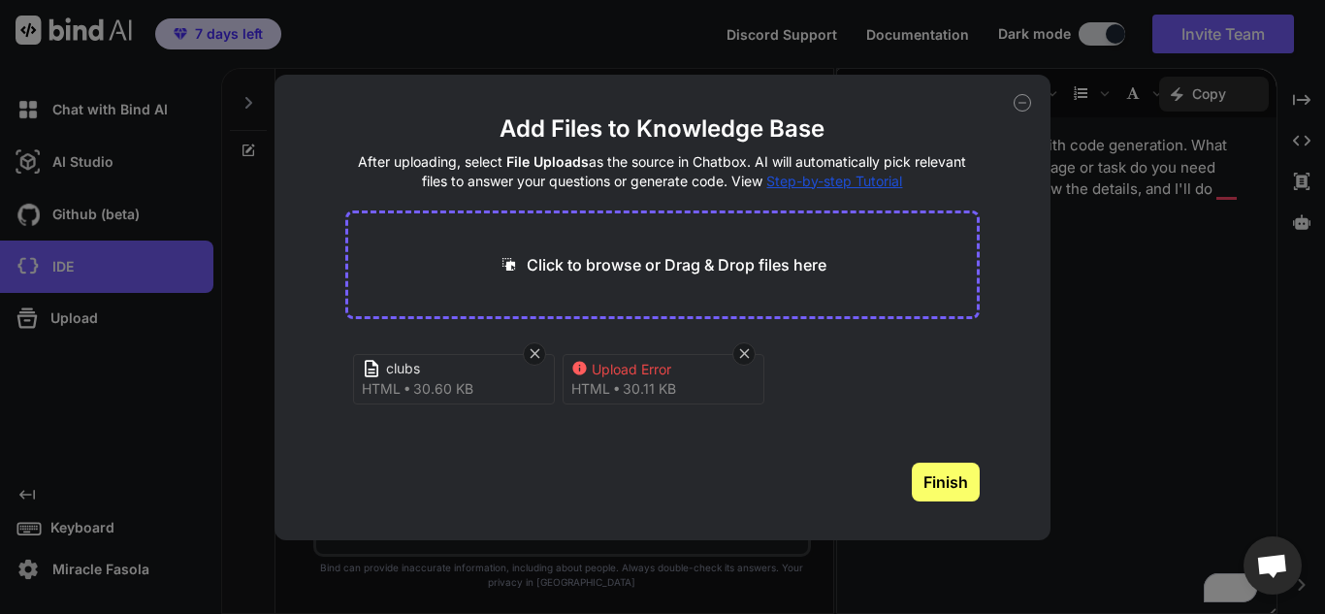
click at [594, 379] on span "html" at bounding box center [590, 388] width 39 height 19
click at [651, 386] on span "30.11 KB" at bounding box center [649, 388] width 53 height 19
click at [748, 355] on icon at bounding box center [744, 353] width 16 height 16
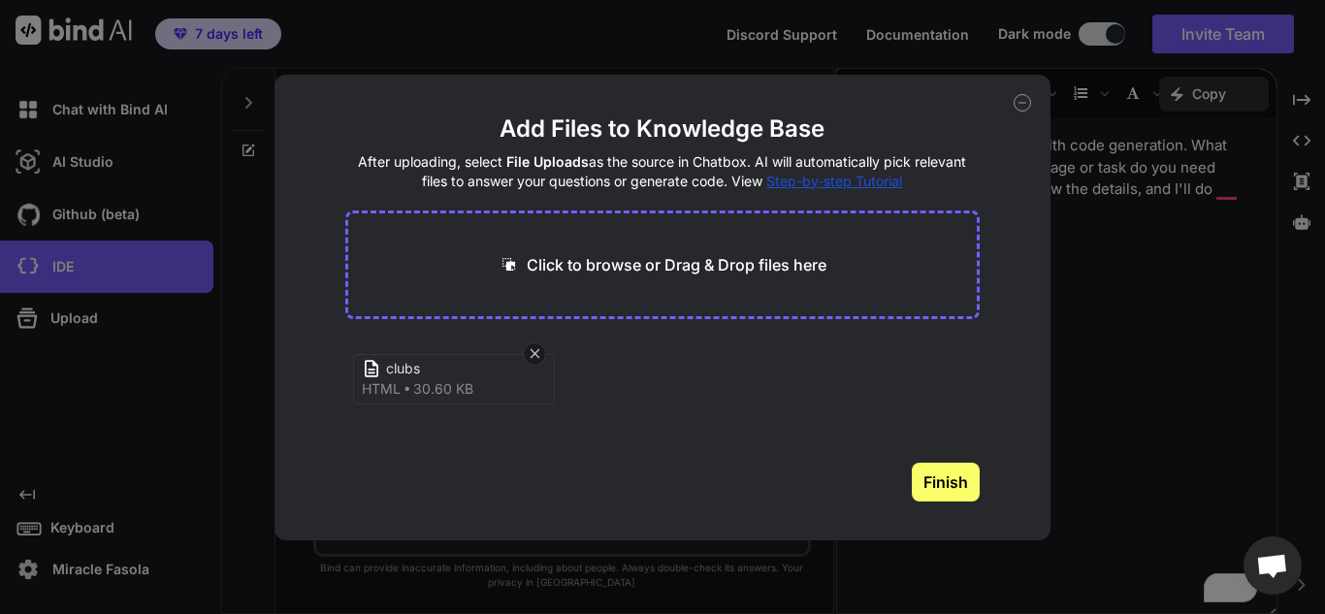
click at [683, 273] on p "Click to browse or Drag & Drop files here" at bounding box center [677, 264] width 300 height 23
click at [576, 261] on p "Click to browse or Drag & Drop files here" at bounding box center [677, 264] width 300 height 23
click at [517, 263] on icon at bounding box center [508, 264] width 20 height 20
click at [923, 485] on button "Finish" at bounding box center [946, 482] width 68 height 39
click at [524, 255] on div "Click to browse or Drag & Drop files here" at bounding box center [662, 264] width 328 height 23
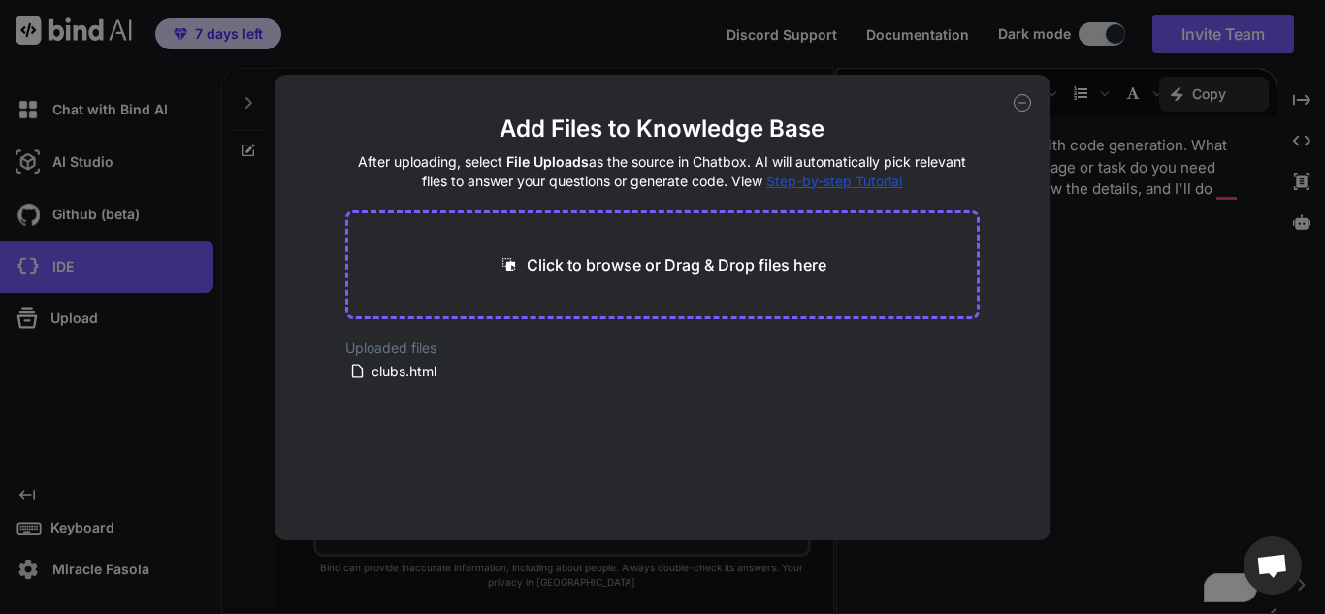
click at [387, 354] on h2 "Uploaded files" at bounding box center [662, 347] width 634 height 19
click at [1018, 107] on icon at bounding box center [1021, 102] width 17 height 17
type textarea "x"
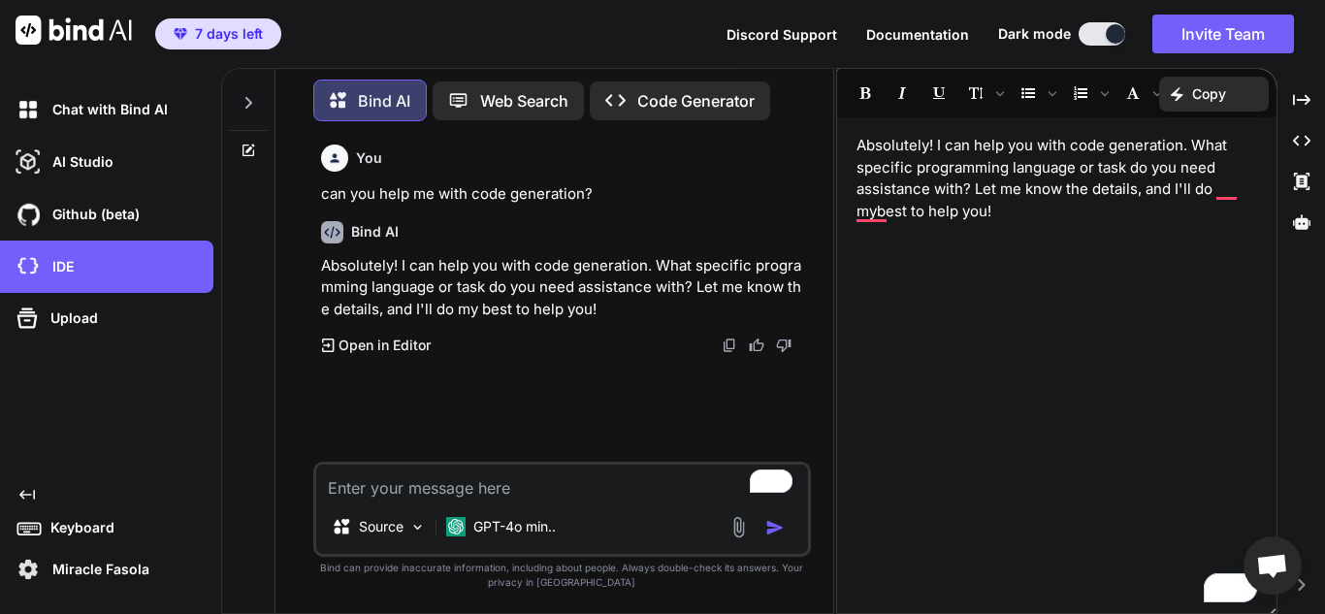
click at [519, 486] on textarea "To enrich screen reader interactions, please activate Accessibility in Grammarl…" at bounding box center [562, 482] width 492 height 35
click at [550, 479] on textarea "To enrich screen reader interactions, please activate Accessibility in Grammarl…" at bounding box center [562, 482] width 492 height 35
paste textarea "{% load static %} {% with image_path="images/"|add:league.code|add:".png"%} <im…"
type textarea "{% load static %} {% with image_path="images/"|add:league.code|add:".png"%} <im…"
type textarea "x"
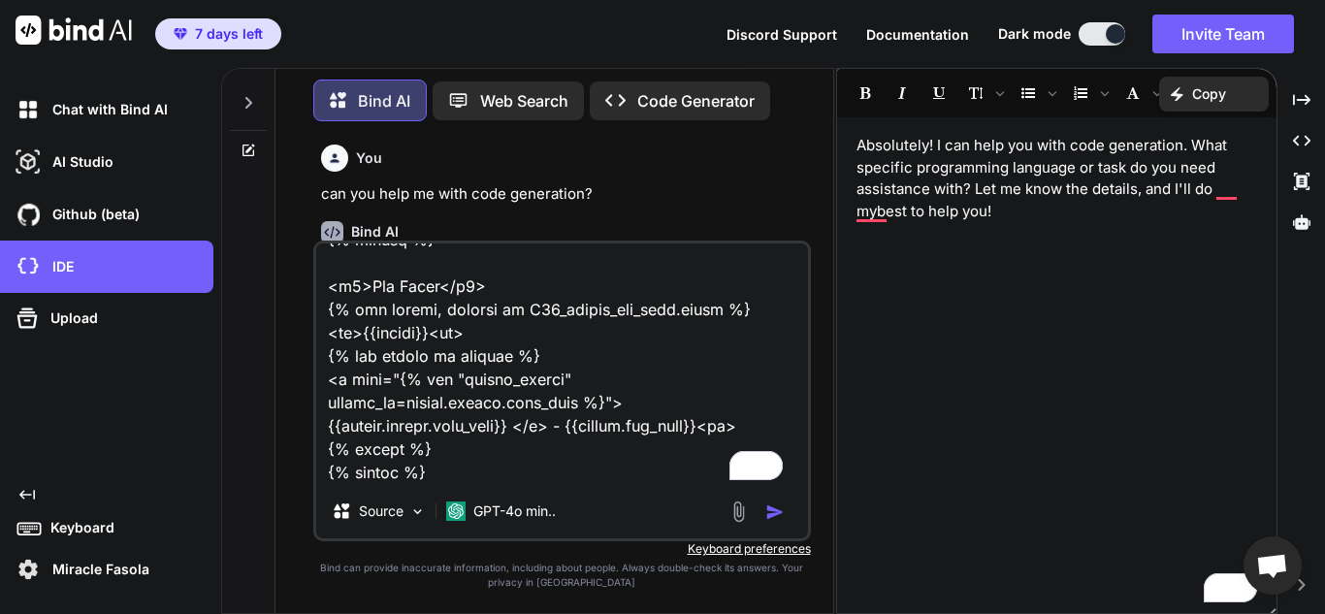
scroll to position [26816, 0]
type textarea "{% load static %} {% with image_path="images/"|add:league.code|add:".png"%} <im…"
type textarea "x"
type textarea "{% load static %} {% with image_path="images/"|add:league.code|add:".png"%} <im…"
type textarea "x"
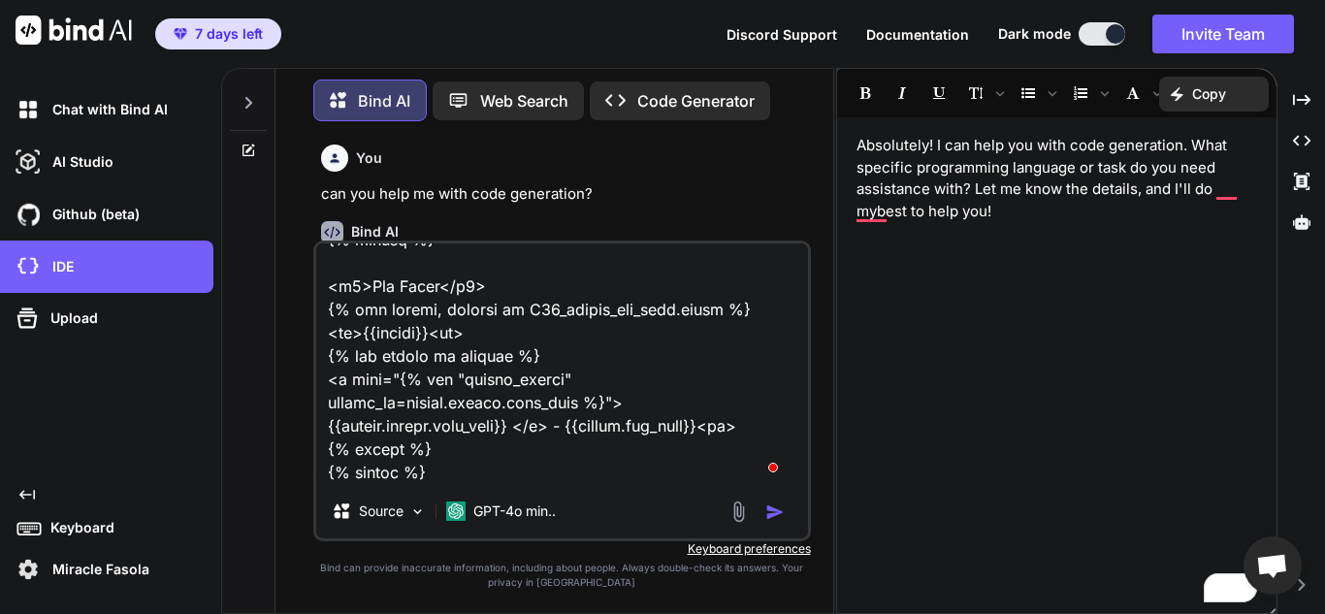
type textarea "{% load static %} {% with image_path="images/"|add:league.code|add:".png"%} <im…"
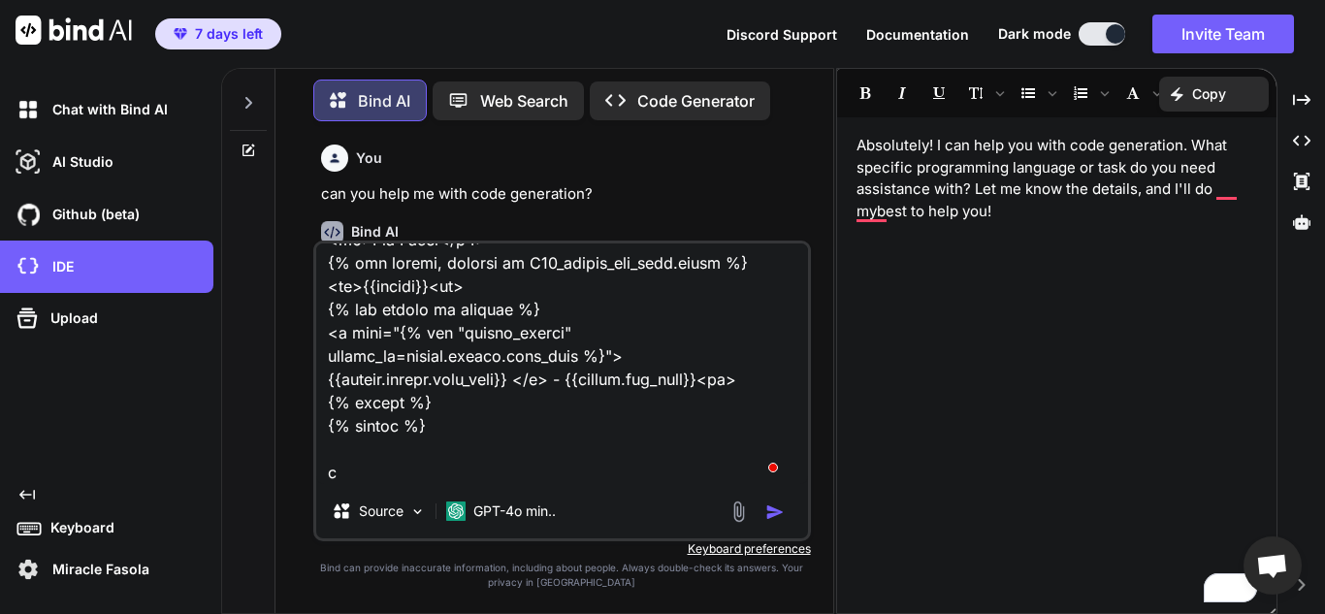
scroll to position [26862, 0]
type textarea "x"
type textarea "{% load static %} {% with image_path="images/"|add:league.code|add:".png"%} <im…"
type textarea "x"
type textarea "{% load static %} {% with image_path="images/"|add:league.code|add:".png"%} <im…"
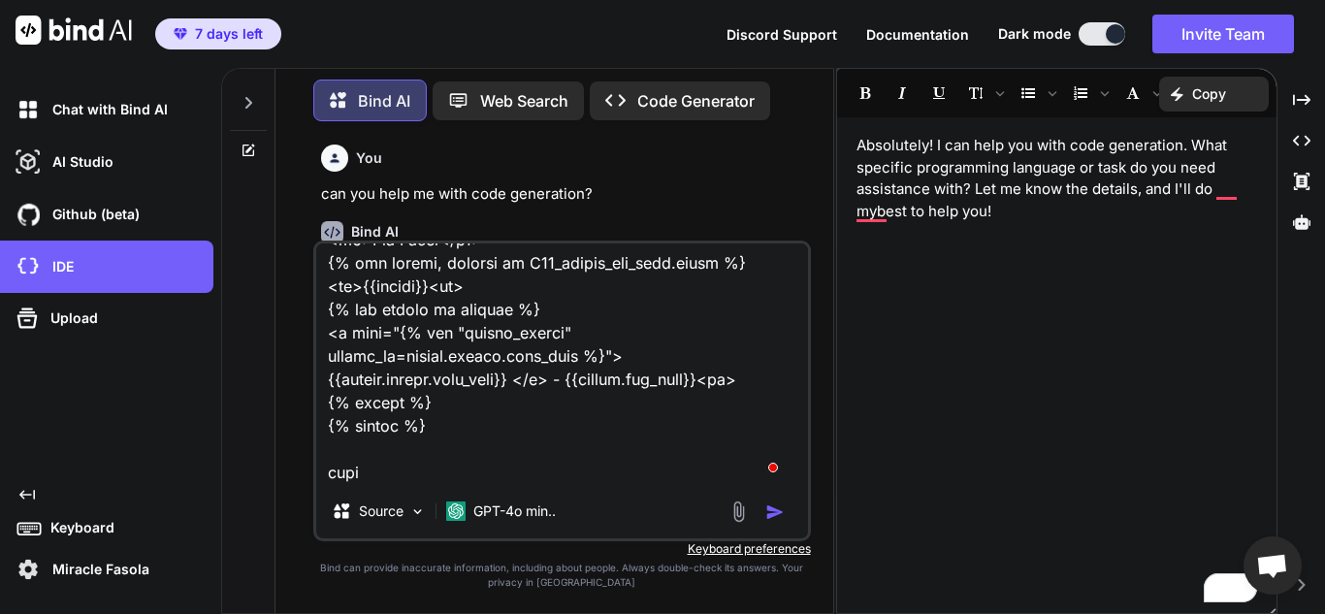
type textarea "x"
type textarea "{% load static %} {% with image_path="images/"|add:league.code|add:".png"%} <im…"
type textarea "x"
type textarea "{% load static %} {% with image_path="images/"|add:league.code|add:".png"%} <im…"
type textarea "x"
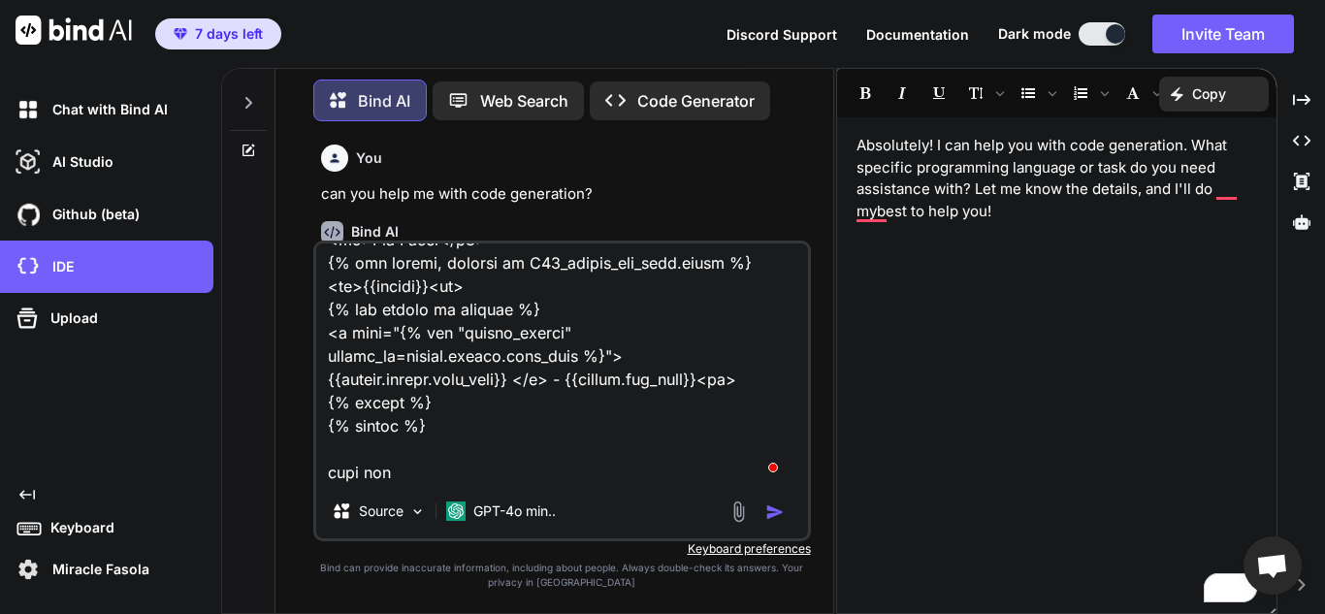
type textarea "{% load static %} {% with image_path="images/"|add:league.code|add:".png"%} <im…"
type textarea "x"
type textarea "{% load static %} {% with image_path="images/"|add:league.code|add:".png"%} <im…"
type textarea "x"
type textarea "{% load static %} {% with image_path="images/"|add:league.code|add:".png"%} <im…"
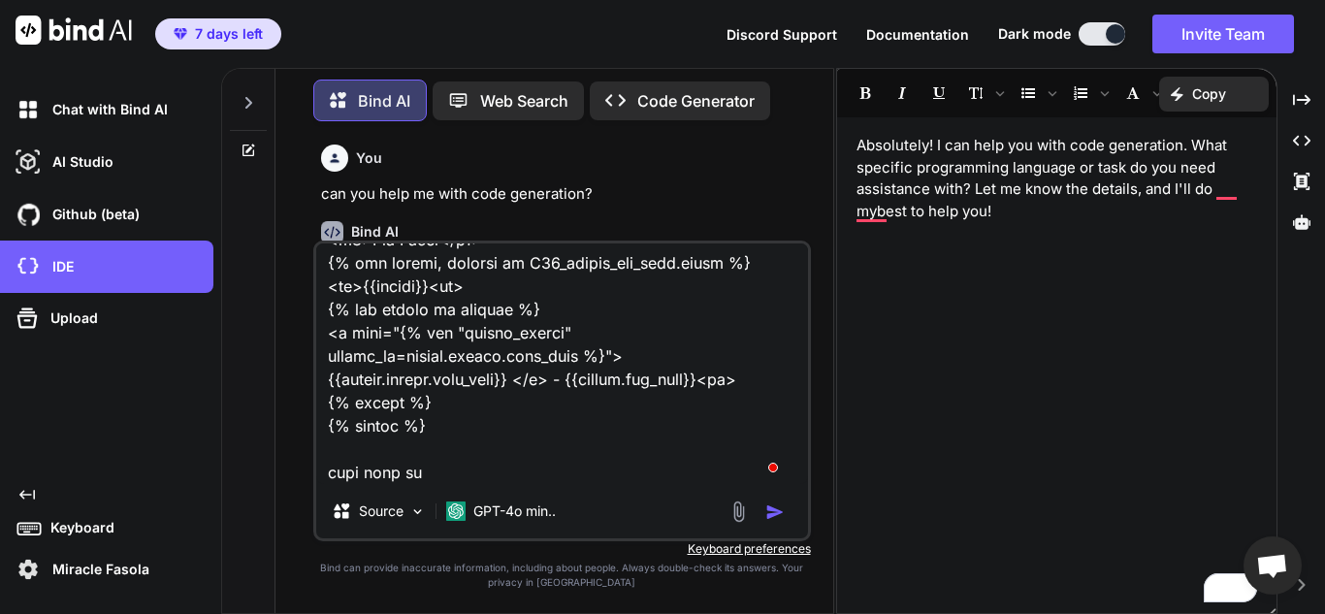
type textarea "x"
type textarea "{% load static %} {% with image_path="images/"|add:league.code|add:".png"%} <im…"
type textarea "x"
type textarea "{% load static %} {% with image_path="images/"|add:league.code|add:".png"%} <im…"
type textarea "x"
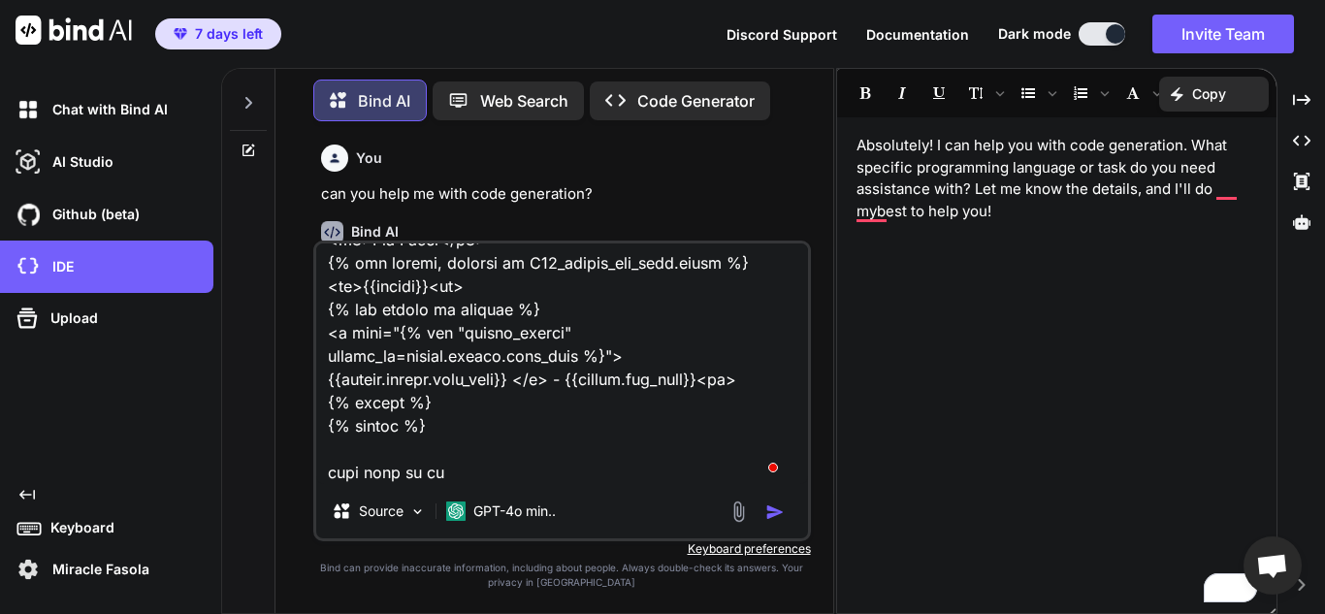
type textarea "{% load static %} {% with image_path="images/"|add:league.code|add:".png"%} <im…"
type textarea "x"
type textarea "{% load static %} {% with image_path="images/"|add:league.code|add:".png"%} <im…"
type textarea "x"
type textarea "{% load static %} {% with image_path="images/"|add:league.code|add:".png"%} <im…"
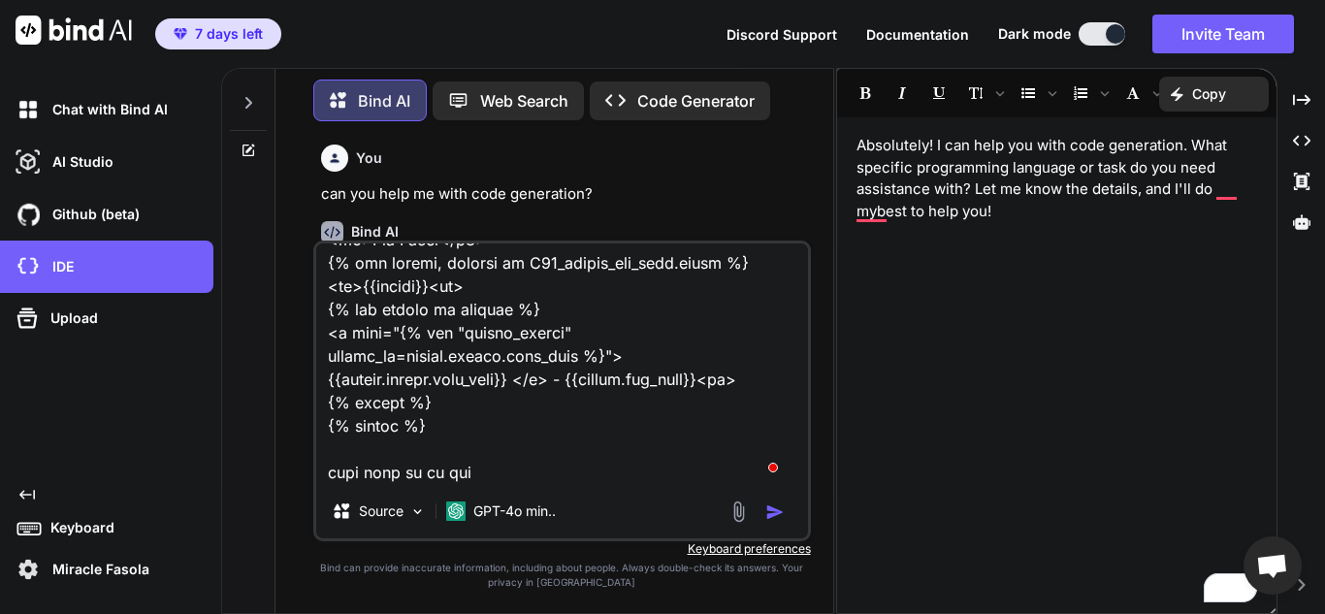
type textarea "x"
type textarea "{% load static %} {% with image_path="images/"|add:league.code|add:".png"%} <im…"
type textarea "x"
type textarea "{% load static %} {% with image_path="images/"|add:league.code|add:".png"%} <im…"
type textarea "x"
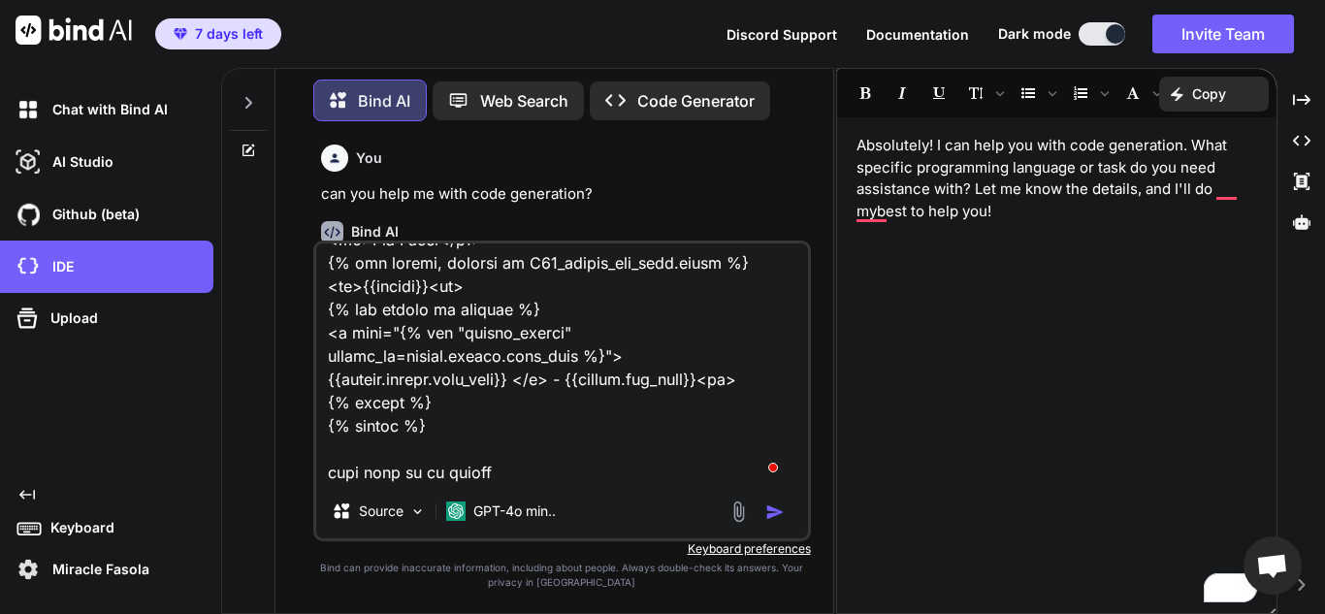
type textarea "{% load static %} {% with image_path="images/"|add:league.code|add:".png"%} <im…"
type textarea "x"
type textarea "{% load static %} {% with image_path="images/"|add:league.code|add:".png"%} <im…"
type textarea "x"
type textarea "{% load static %} {% with image_path="images/"|add:league.code|add:".png"%} <im…"
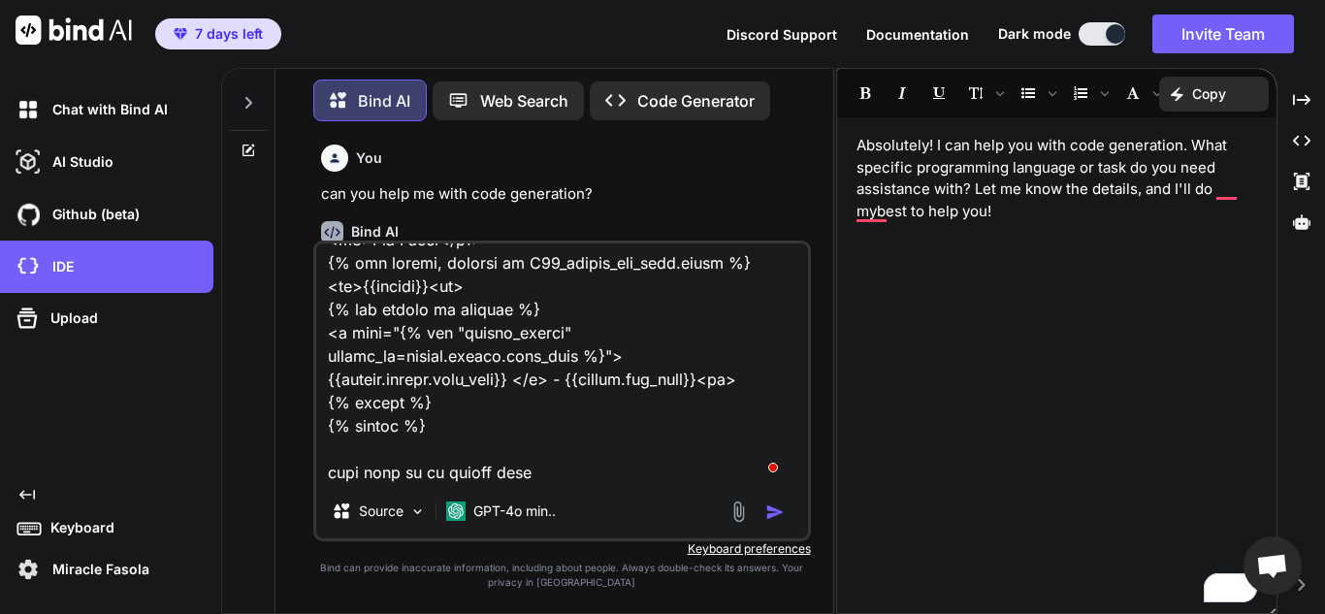
type textarea "x"
type textarea "{% load static %} {% with image_path="images/"|add:league.code|add:".png"%} <im…"
type textarea "x"
type textarea "{% load static %} {% with image_path="images/"|add:league.code|add:".png"%} <im…"
type textarea "x"
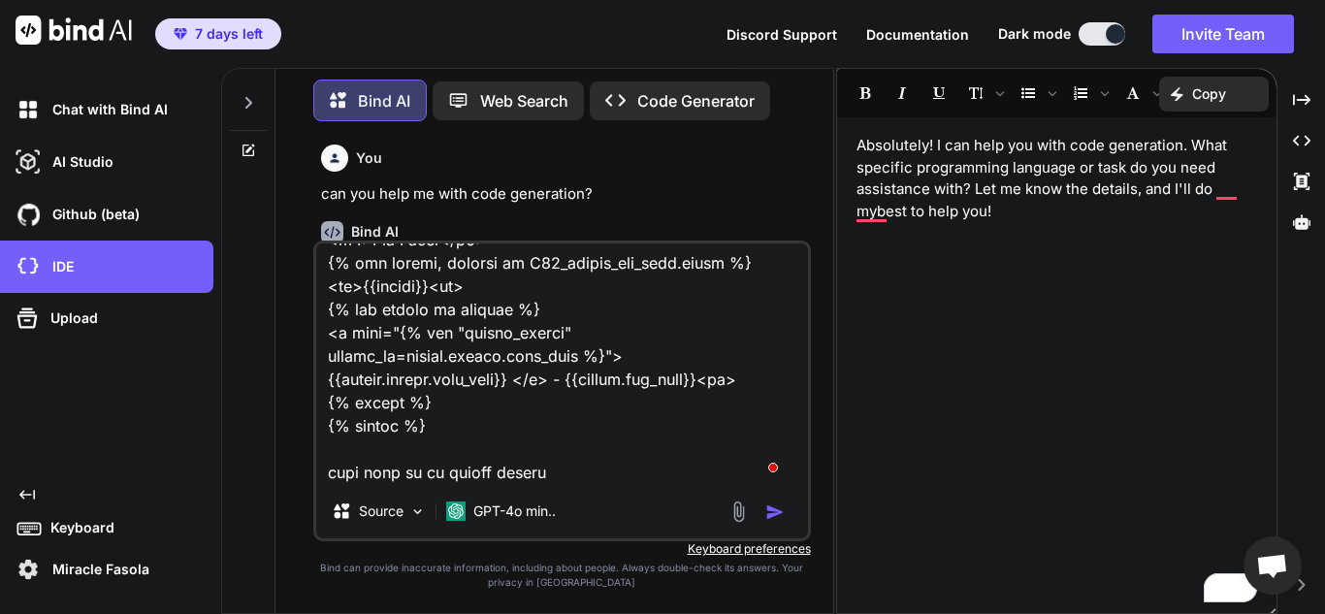
type textarea "{% load static %} {% with image_path="images/"|add:league.code|add:".png"%} <im…"
type textarea "x"
type textarea "{% load static %} {% with image_path="images/"|add:league.code|add:".png"%} <im…"
type textarea "x"
type textarea "{% load static %} {% with image_path="images/"|add:league.code|add:".png"%} <im…"
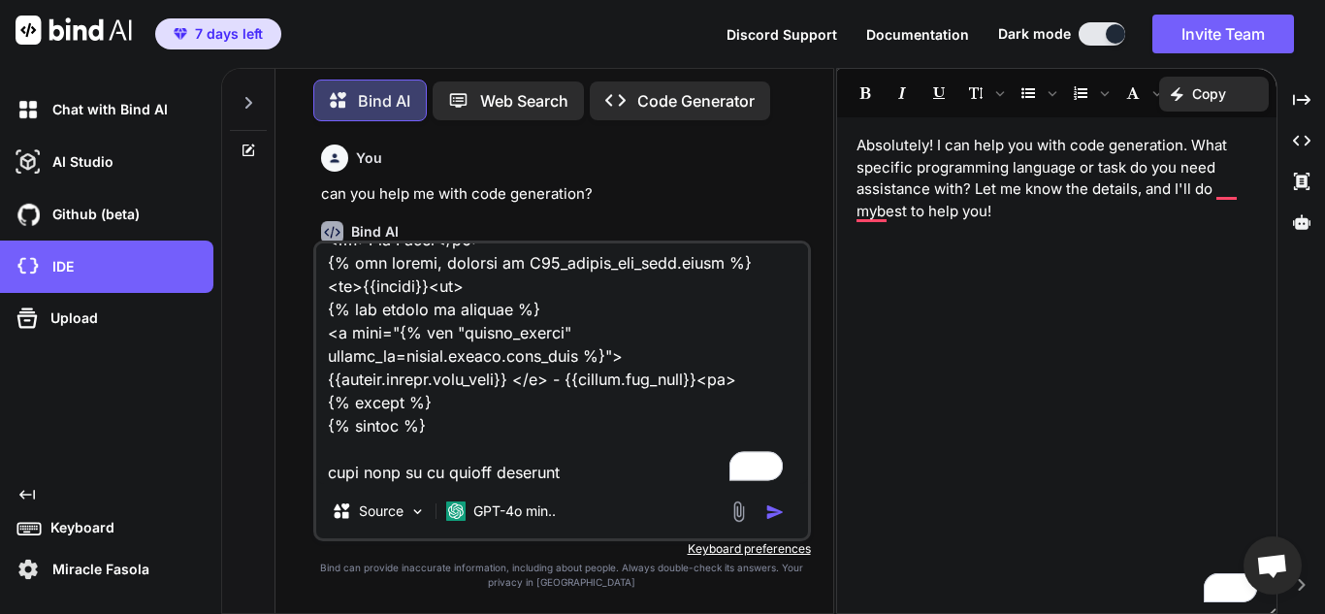
type textarea "x"
type textarea "{% load static %} {% with image_path="images/"|add:league.code|add:".png"%} <im…"
type textarea "x"
type textarea "{% load static %} {% with image_path="images/"|add:league.code|add:".png"%} <im…"
type textarea "x"
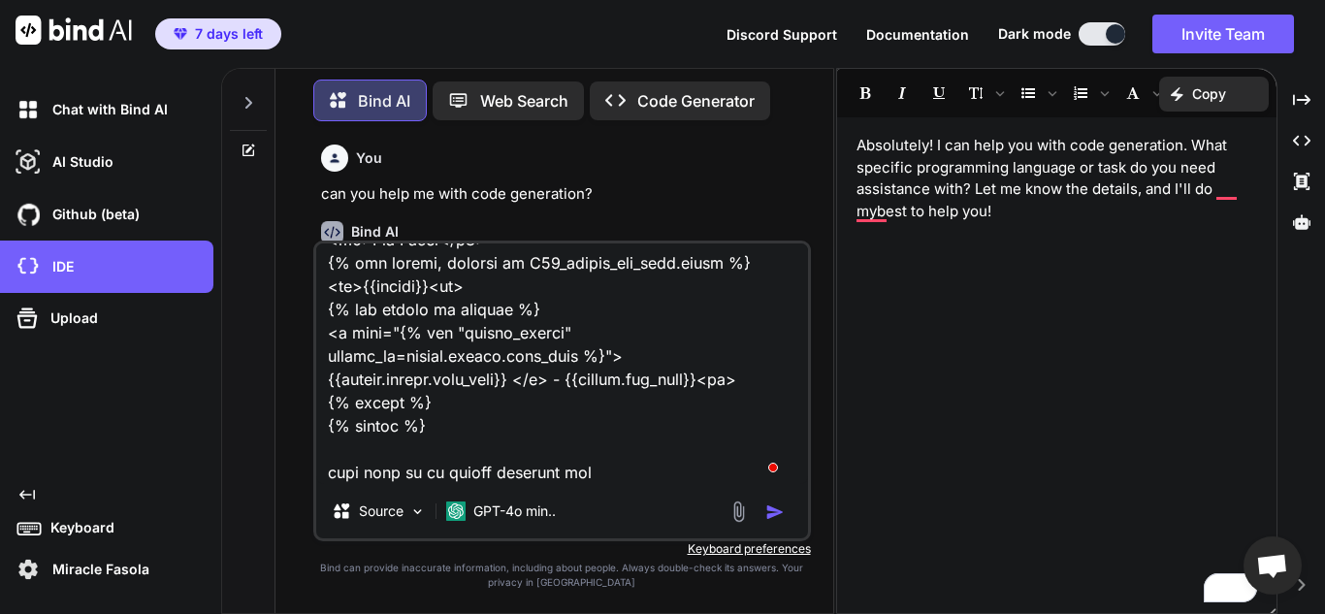
type textarea "{% load static %} {% with image_path="images/"|add:league.code|add:".png"%} <im…"
type textarea "x"
type textarea "{% load static %} {% with image_path="images/"|add:league.code|add:".png"%} <im…"
type textarea "x"
type textarea "{% load static %} {% with image_path="images/"|add:league.code|add:".png"%} <im…"
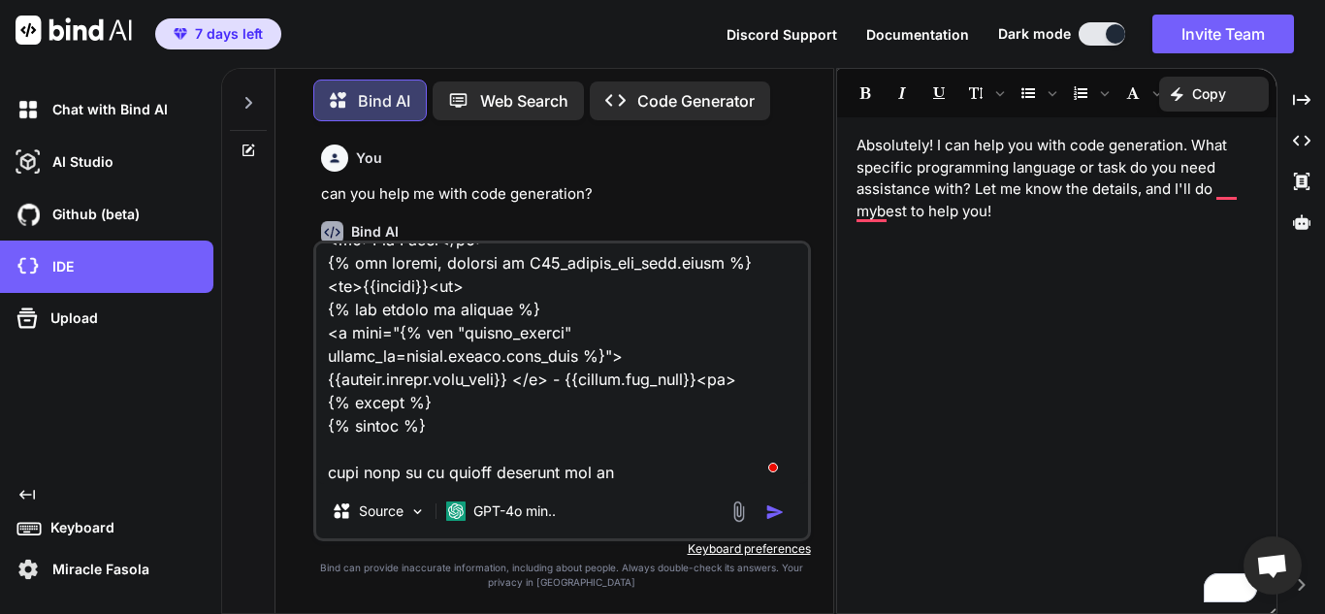
type textarea "x"
type textarea "{% load static %} {% with image_path="images/"|add:league.code|add:".png"%} <im…"
type textarea "x"
type textarea "{% load static %} {% with image_path="images/"|add:league.code|add:".png"%} <im…"
type textarea "x"
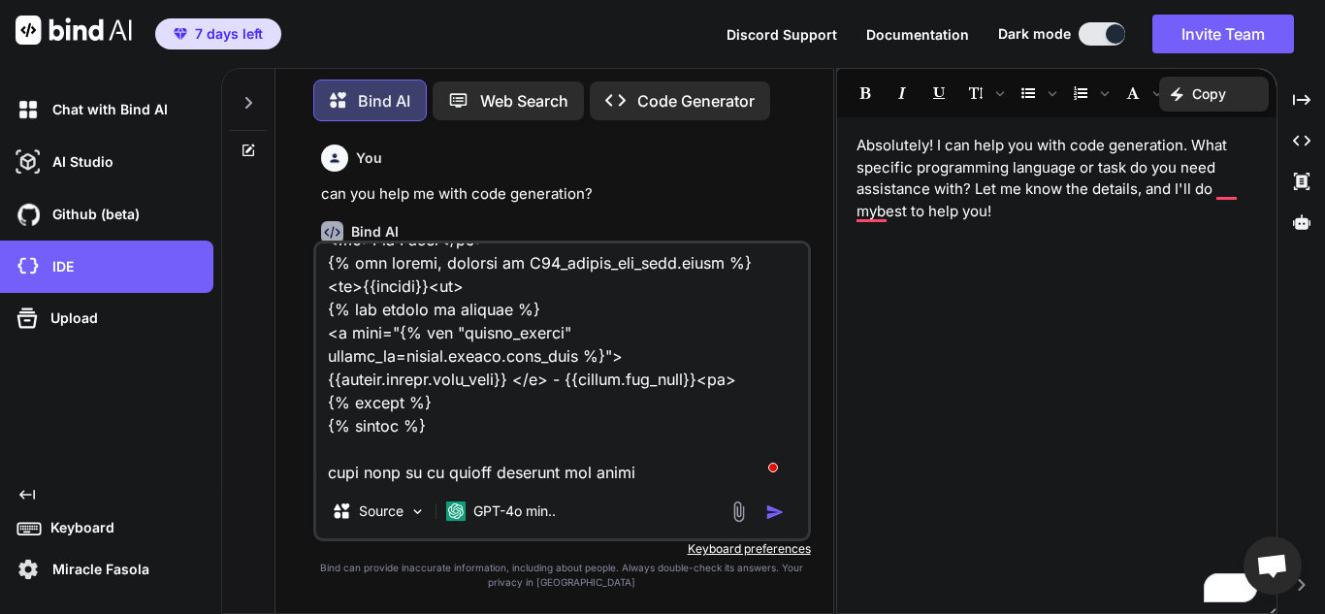
type textarea "{% load static %} {% with image_path="images/"|add:league.code|add:".png"%} <im…"
type textarea "x"
type textarea "{% load static %} {% with image_path="images/"|add:league.code|add:".png"%} <im…"
type textarea "x"
type textarea "{% load static %} {% with image_path="images/"|add:league.code|add:".png"%} <im…"
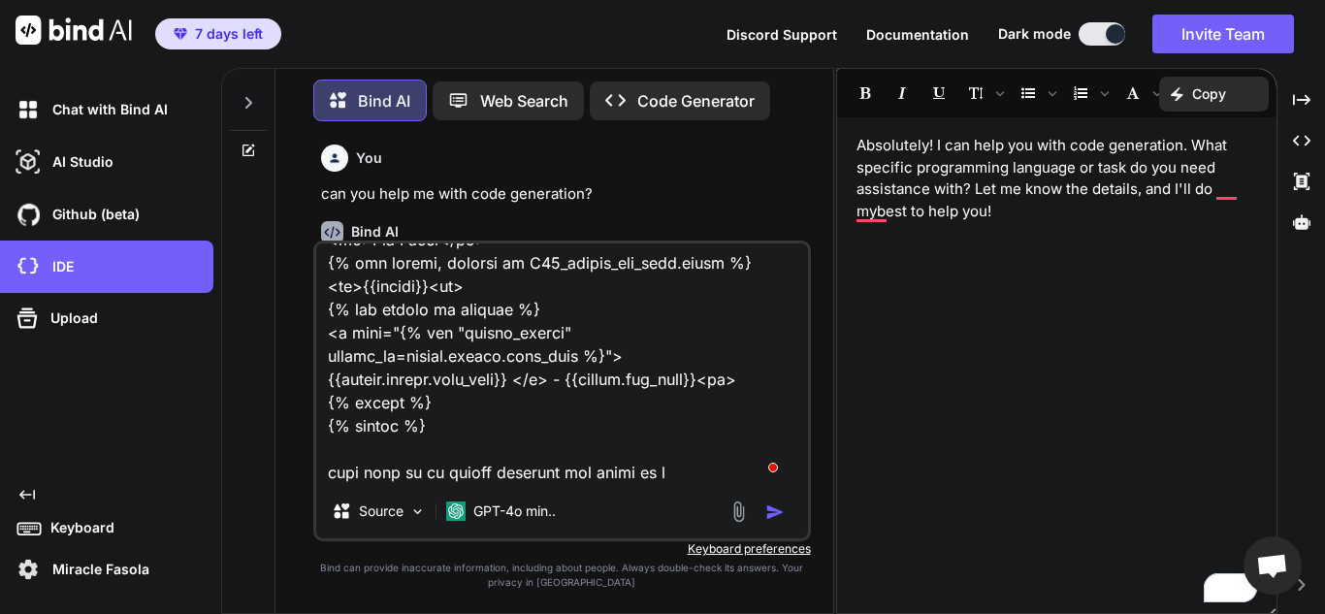
type textarea "x"
type textarea "{% load static %} {% with image_path="images/"|add:league.code|add:".png"%} <im…"
type textarea "x"
type textarea "{% load static %} {% with image_path="images/"|add:league.code|add:".png"%} <im…"
type textarea "x"
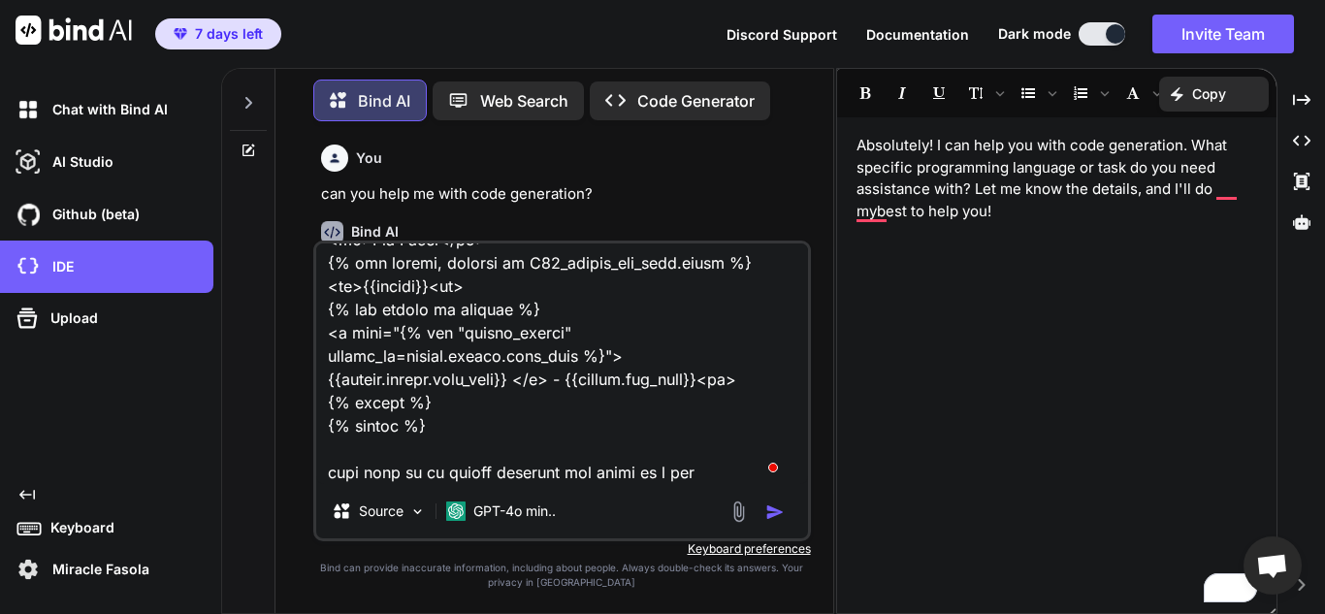
type textarea "{% load static %} {% with image_path="images/"|add:league.code|add:".png"%} <im…"
type textarea "x"
type textarea "{% load static %} {% with image_path="images/"|add:league.code|add:".png"%} <im…"
type textarea "x"
type textarea "{% load static %} {% with image_path="images/"|add:league.code|add:".png"%} <im…"
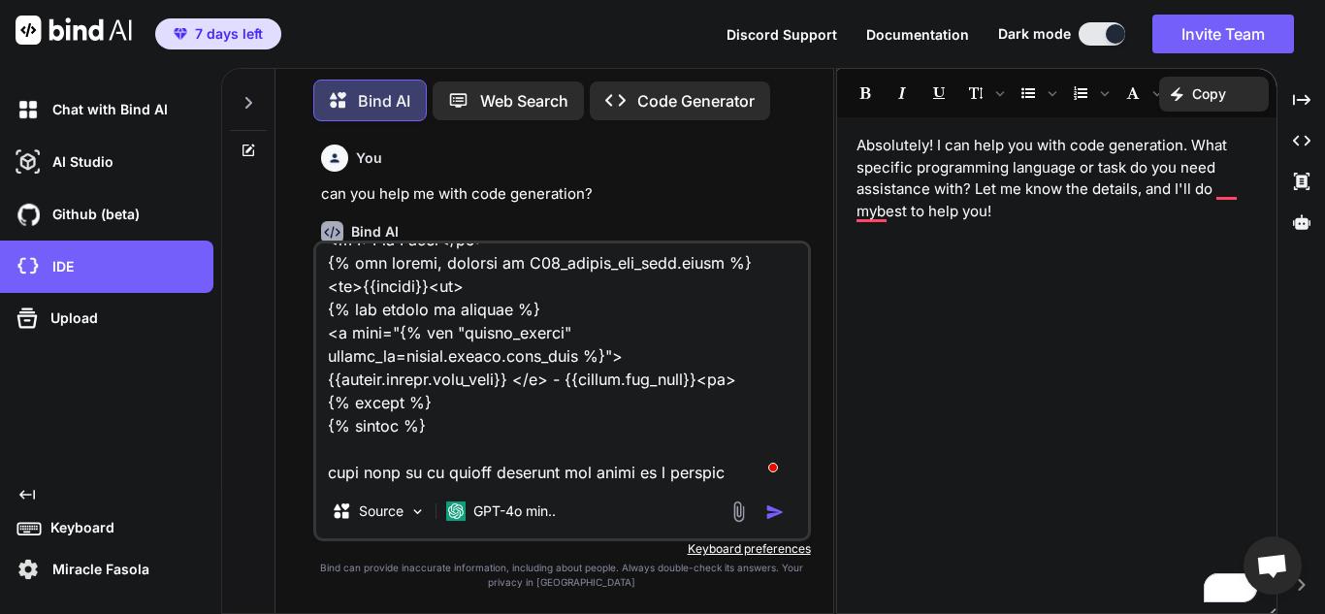
type textarea "x"
type textarea "{% load static %} {% with image_path="images/"|add:league.code|add:".png"%} <im…"
type textarea "x"
type textarea "{% load static %} {% with image_path="images/"|add:league.code|add:".png"%} <im…"
type textarea "x"
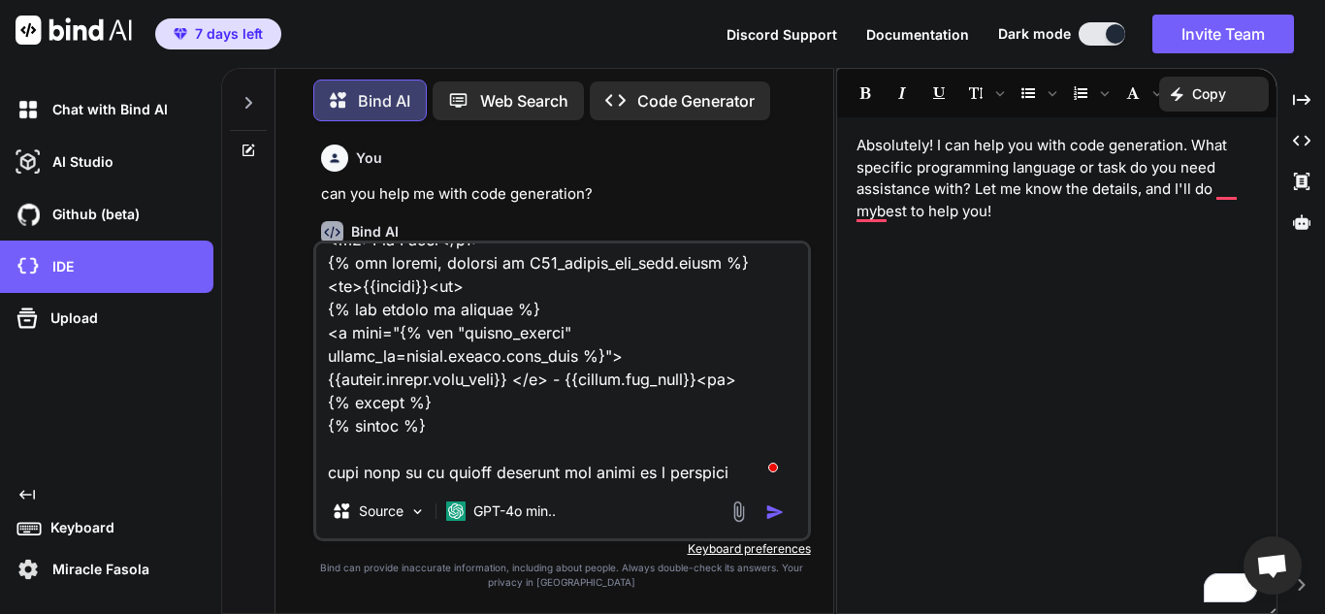
type textarea "{% load static %} {% with image_path="images/"|add:league.code|add:".png"%} <im…"
type textarea "x"
type textarea "{% load static %} {% with image_path="images/"|add:league.code|add:".png"%} <im…"
type textarea "x"
type textarea "{% load static %} {% with image_path="images/"|add:league.code|add:".png"%} <im…"
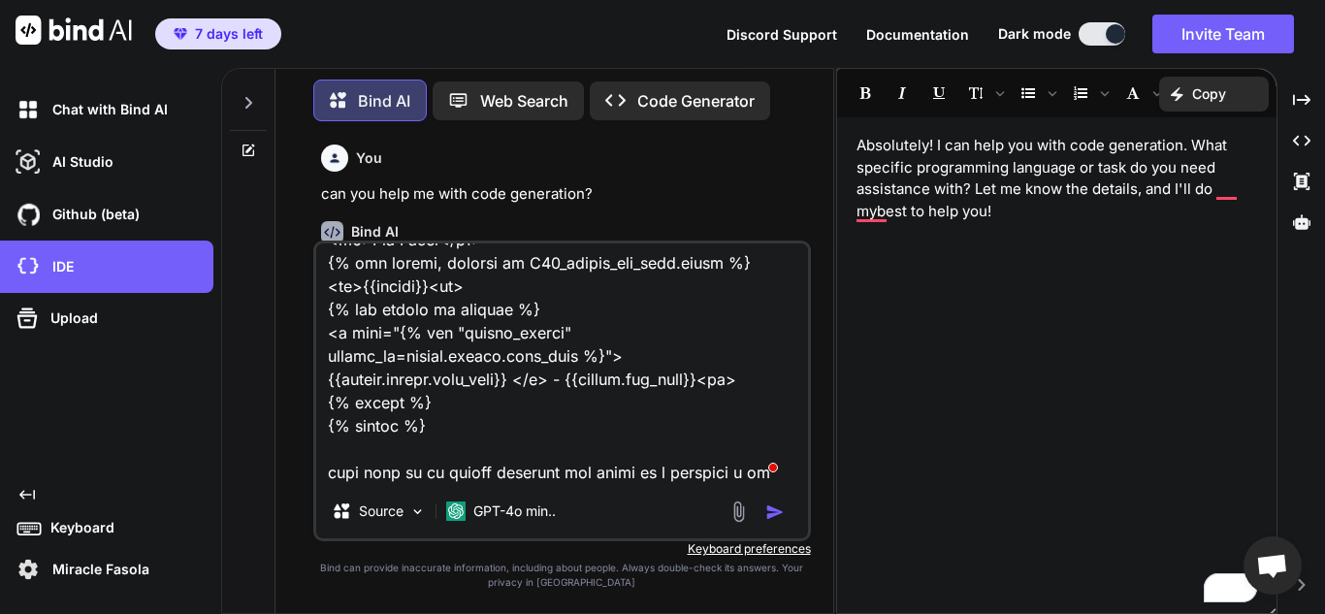
type textarea "x"
type textarea "{% load static %} {% with image_path="images/"|add:league.code|add:".png"%} <im…"
type textarea "x"
type textarea "{% load static %} {% with image_path="images/"|add:league.code|add:".png"%} <im…"
type textarea "x"
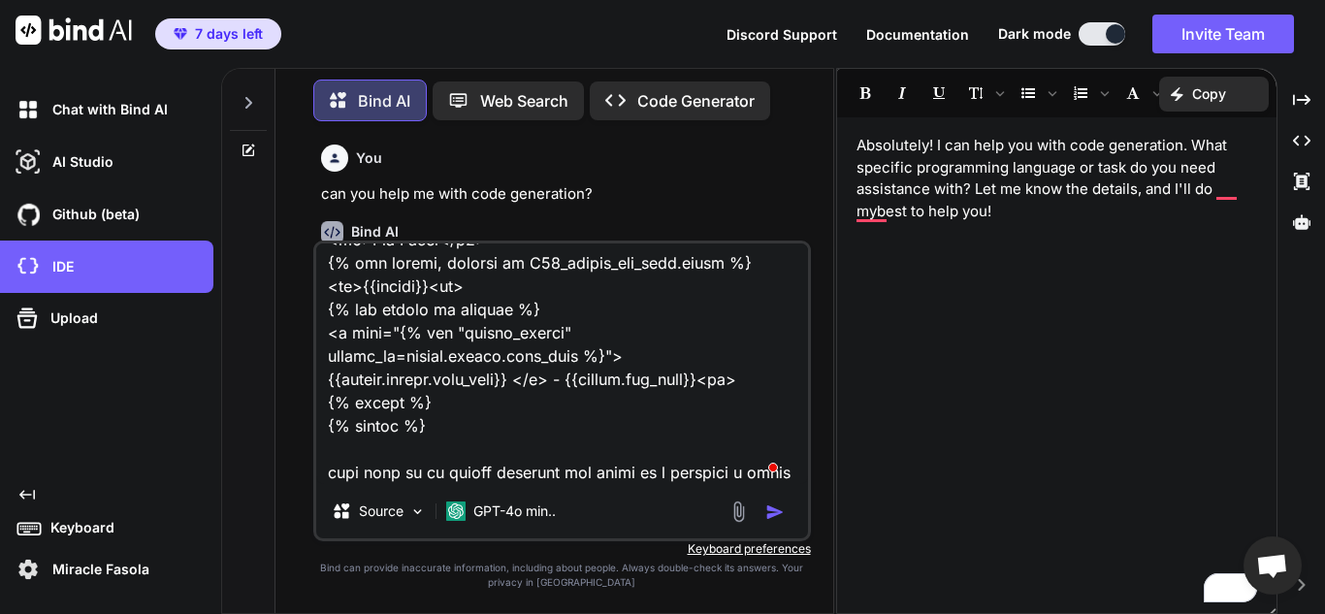
type textarea "{% load static %} {% with image_path="images/"|add:league.code|add:".png"%} <im…"
type textarea "x"
type textarea "{% load static %} {% with image_path="images/"|add:league.code|add:".png"%} <im…"
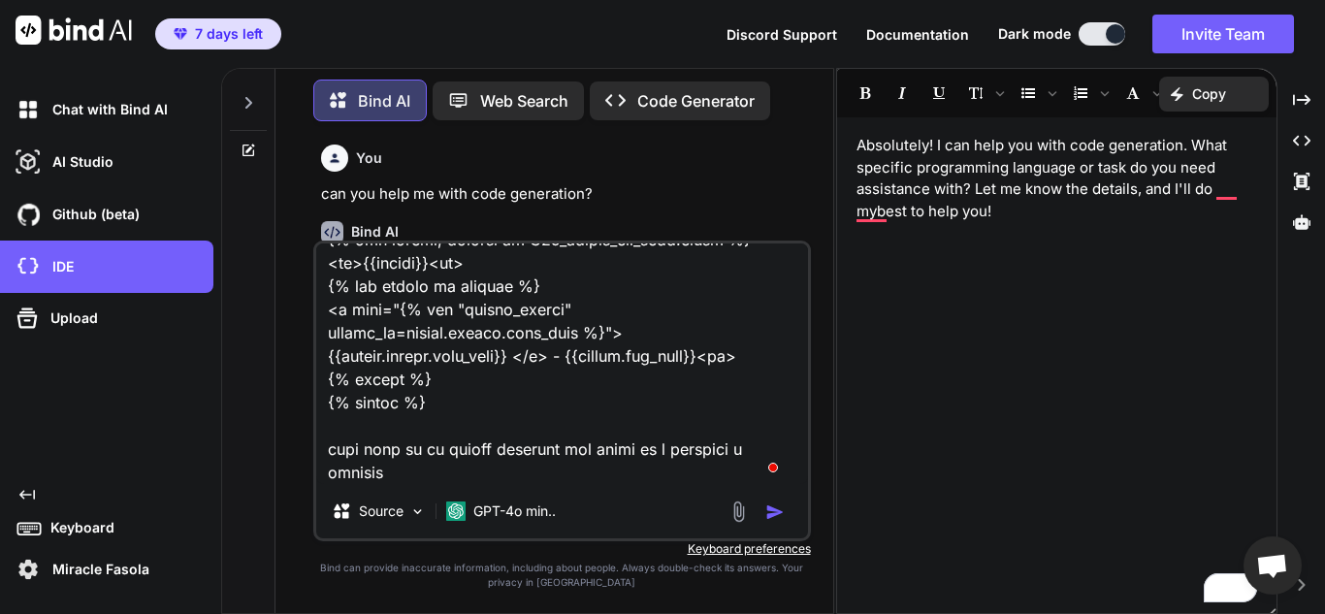
scroll to position [26886, 0]
type textarea "x"
type textarea "{% load static %} {% with image_path="images/"|add:league.code|add:".png"%} <im…"
type textarea "x"
type textarea "{% load static %} {% with image_path="images/"|add:league.code|add:".png"%} <im…"
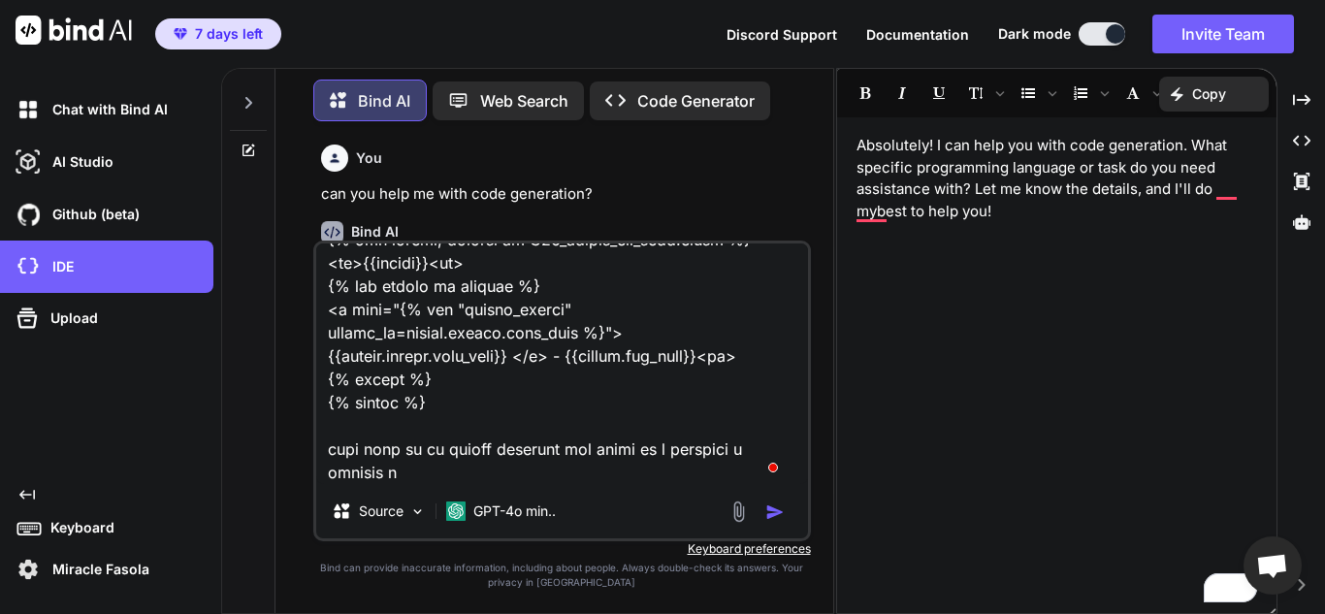
type textarea "x"
type textarea "{% load static %} {% with image_path="images/"|add:league.code|add:".png"%} <im…"
type textarea "x"
type textarea "{% load static %} {% with image_path="images/"|add:league.code|add:".png"%} <im…"
type textarea "x"
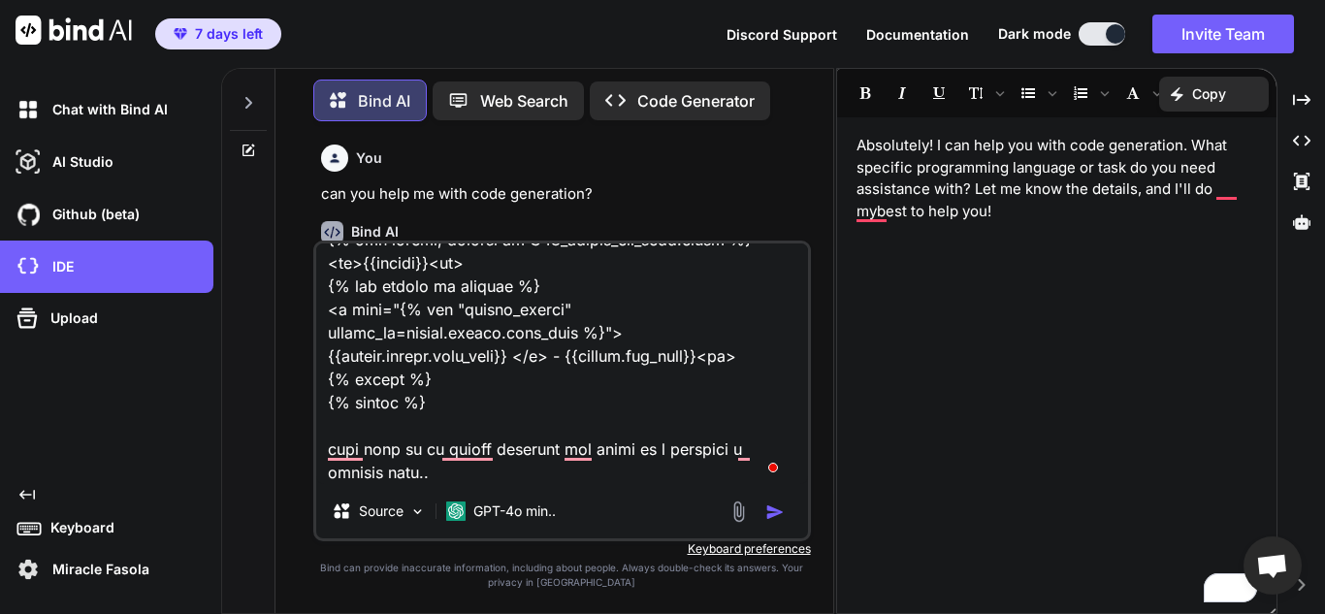
type textarea "{% load static %} {% with image_path="images/"|add:league.code|add:".png"%} <im…"
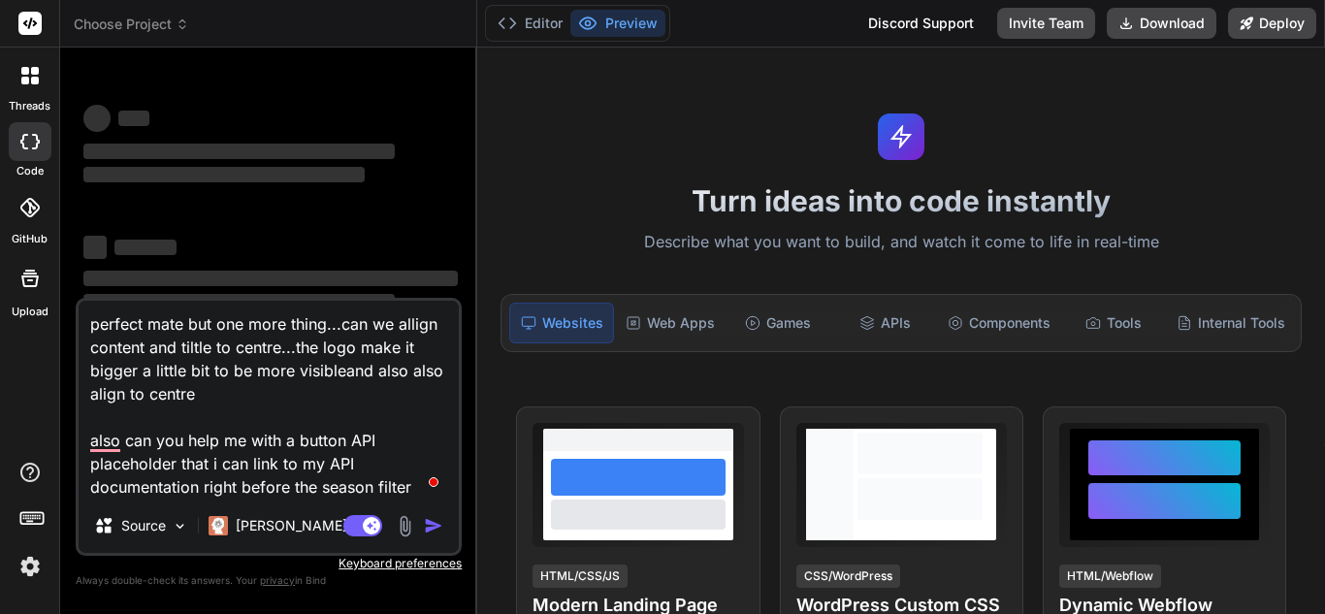
type textarea "x"
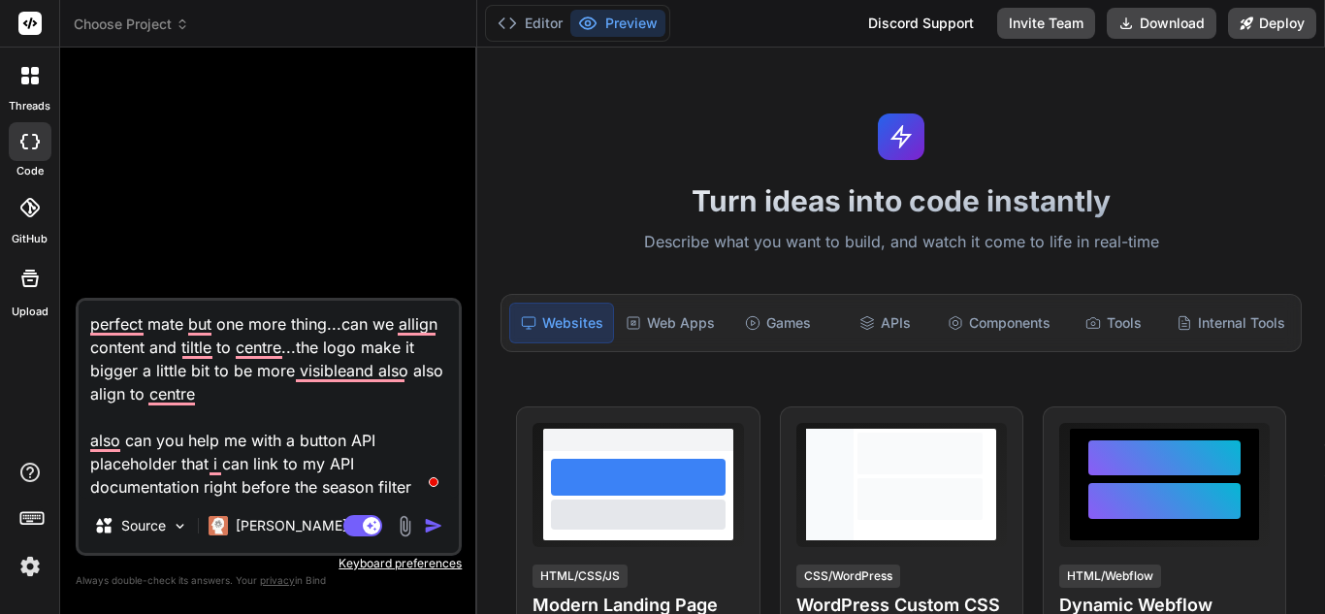
drag, startPoint x: 410, startPoint y: 487, endPoint x: 54, endPoint y: 303, distance: 400.8
click at [54, 303] on div "threads code GitHub Upload Choose Project Created with Pixso. Bind AI Web Searc…" at bounding box center [662, 307] width 1325 height 614
type textarea "x"
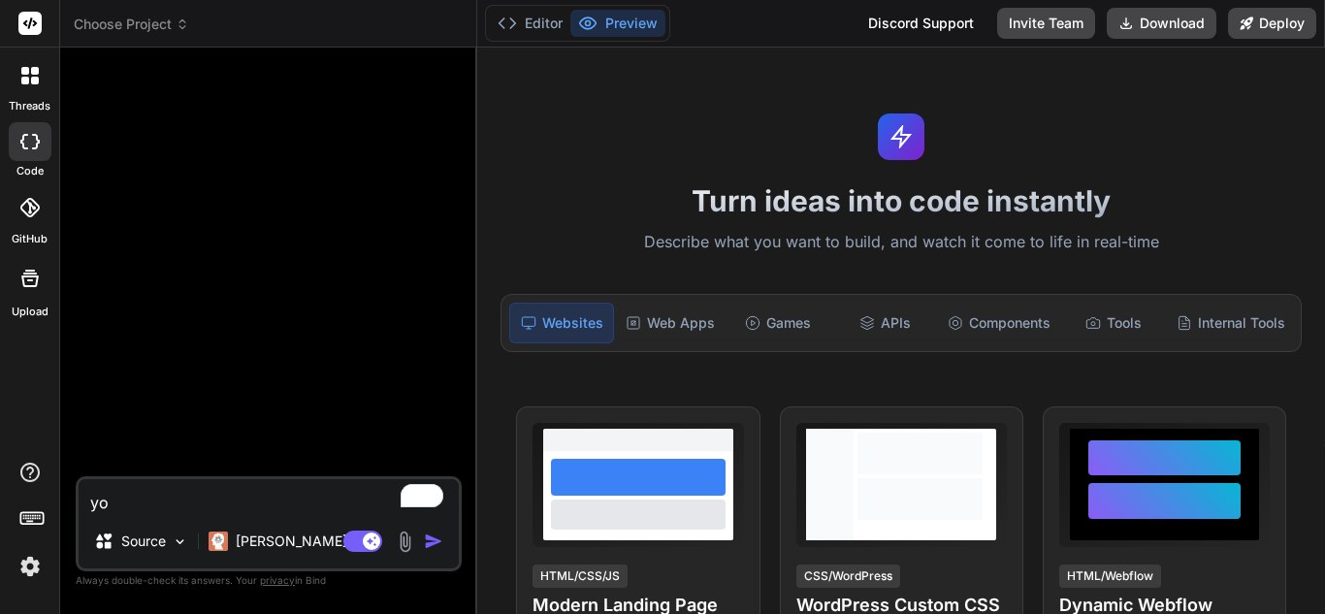
type textarea "you"
type textarea "x"
type textarea "you"
type textarea "x"
type textarea "you r"
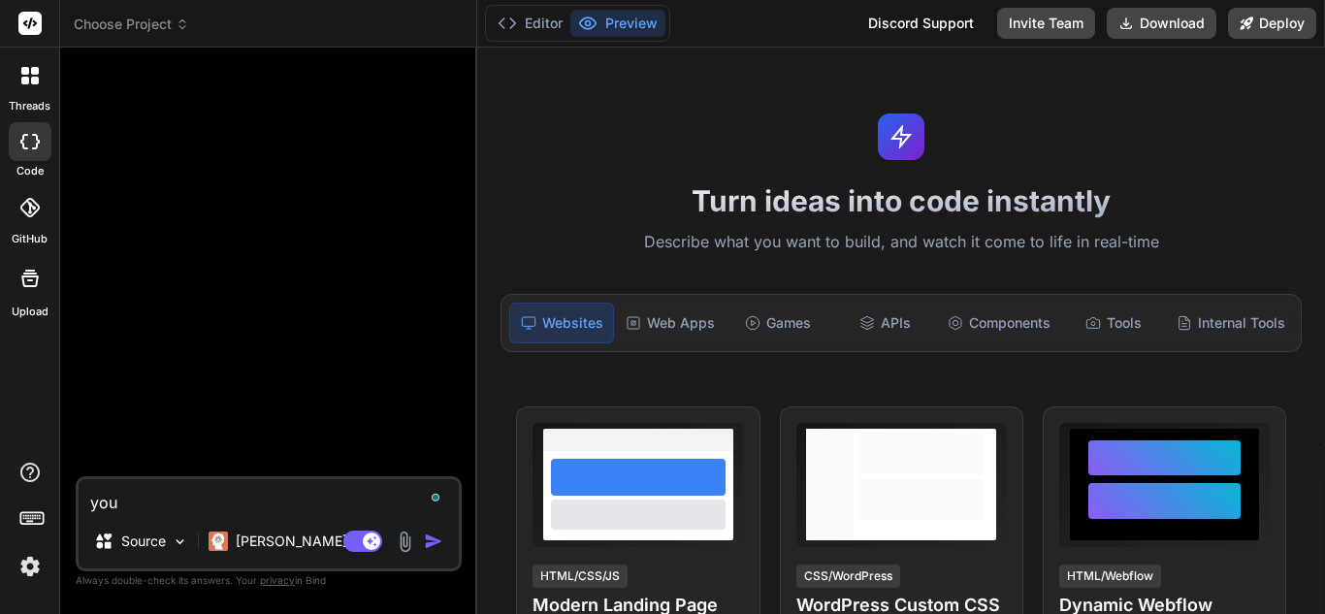
type textarea "x"
type textarea "you re"
type textarea "x"
type textarea "you rea"
type textarea "x"
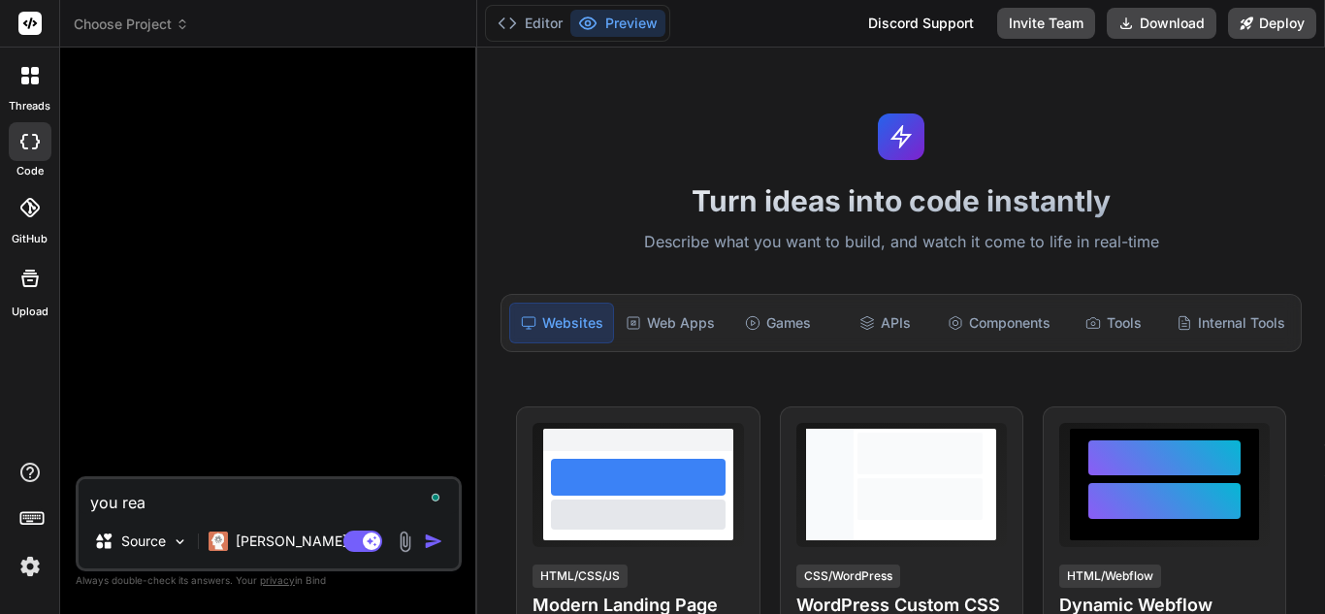
type textarea "you read"
type textarea "x"
type textarea "you ready"
type textarea "x"
type textarea "you ready?"
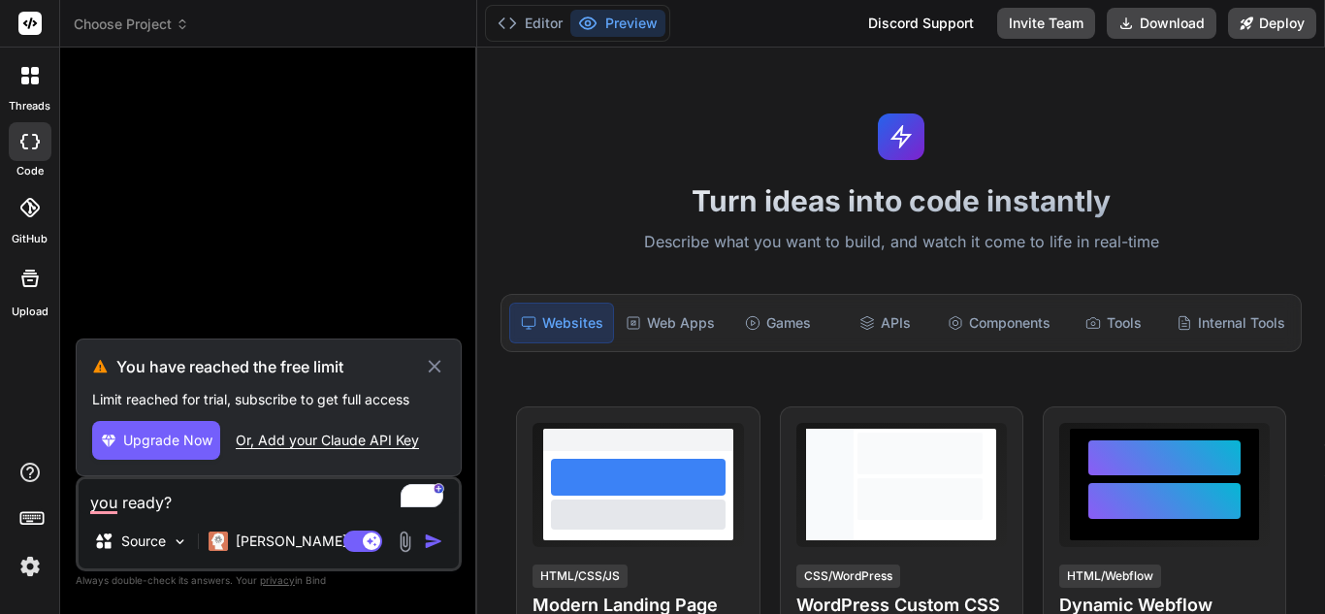
type textarea "x"
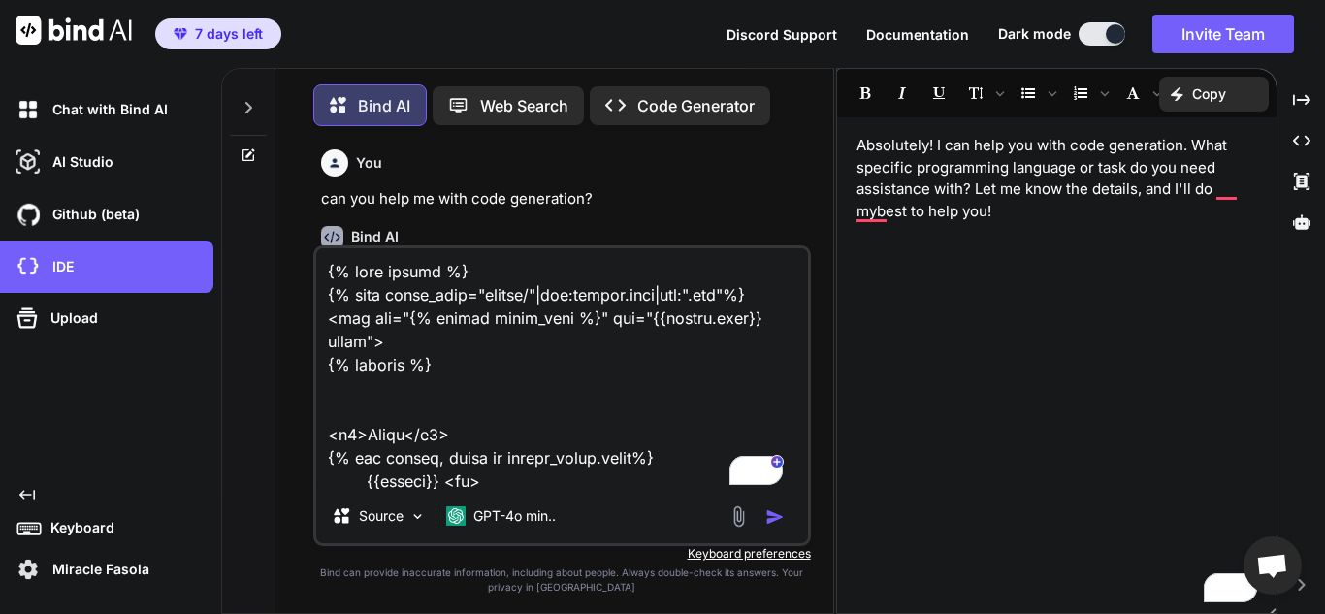
scroll to position [26934, 0]
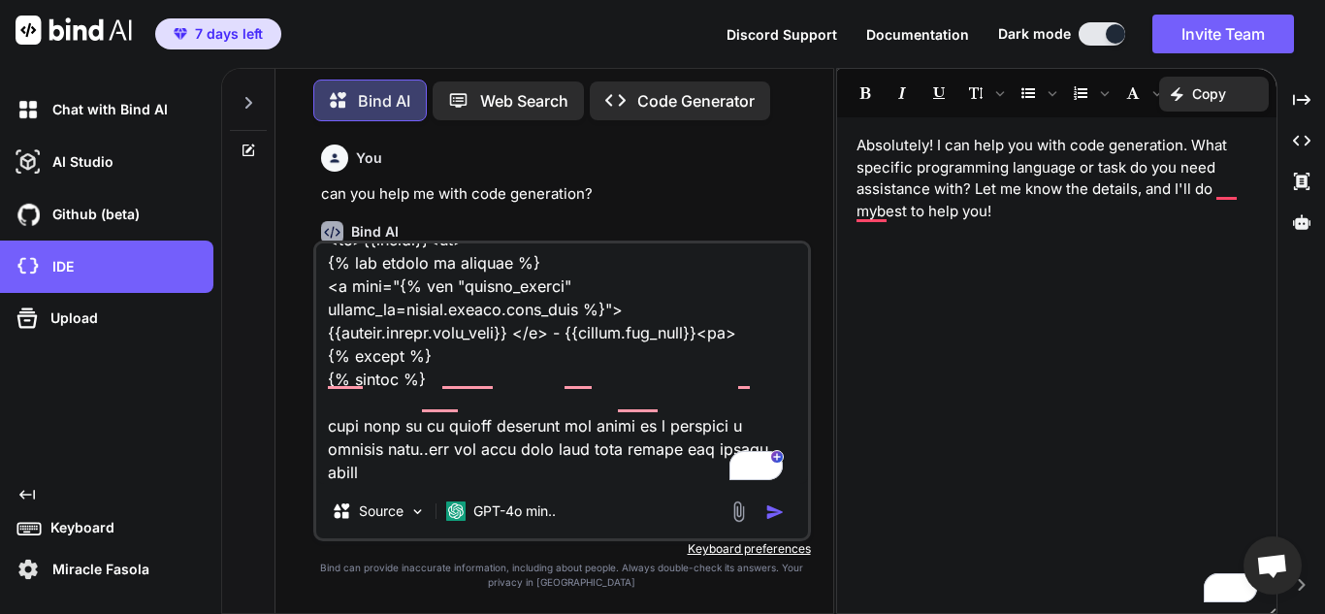
type textarea "{% load static %} {% with image_path="images/"|add:league.code|add:".png"%} <im…"
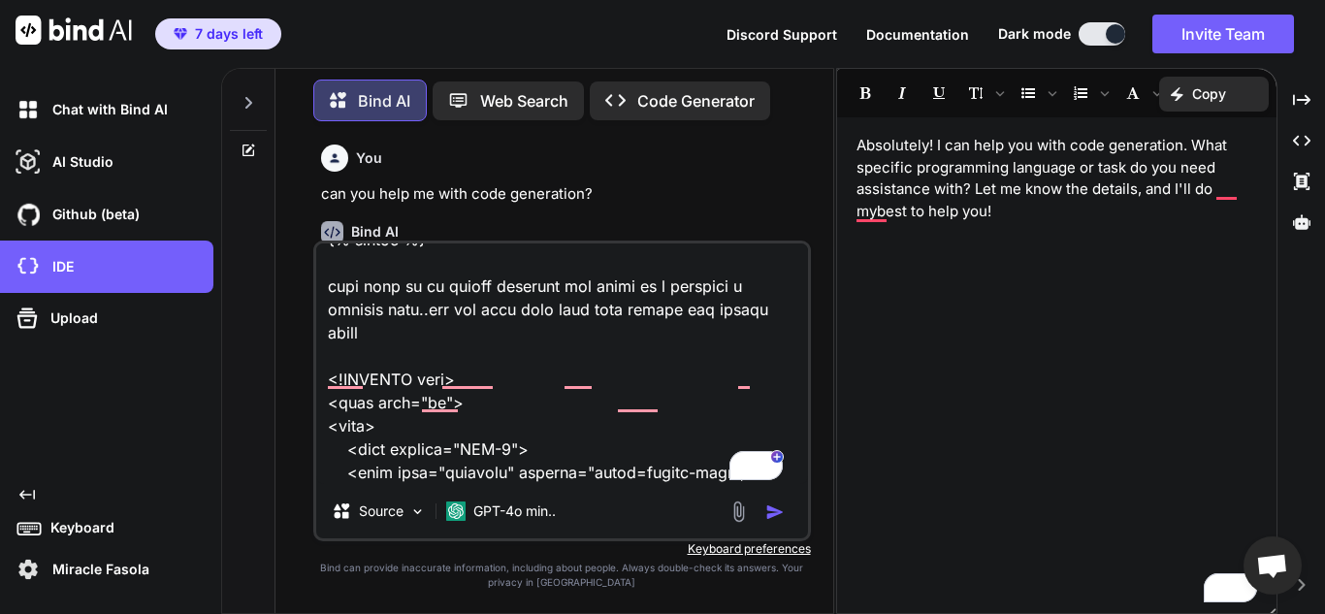
type textarea "x"
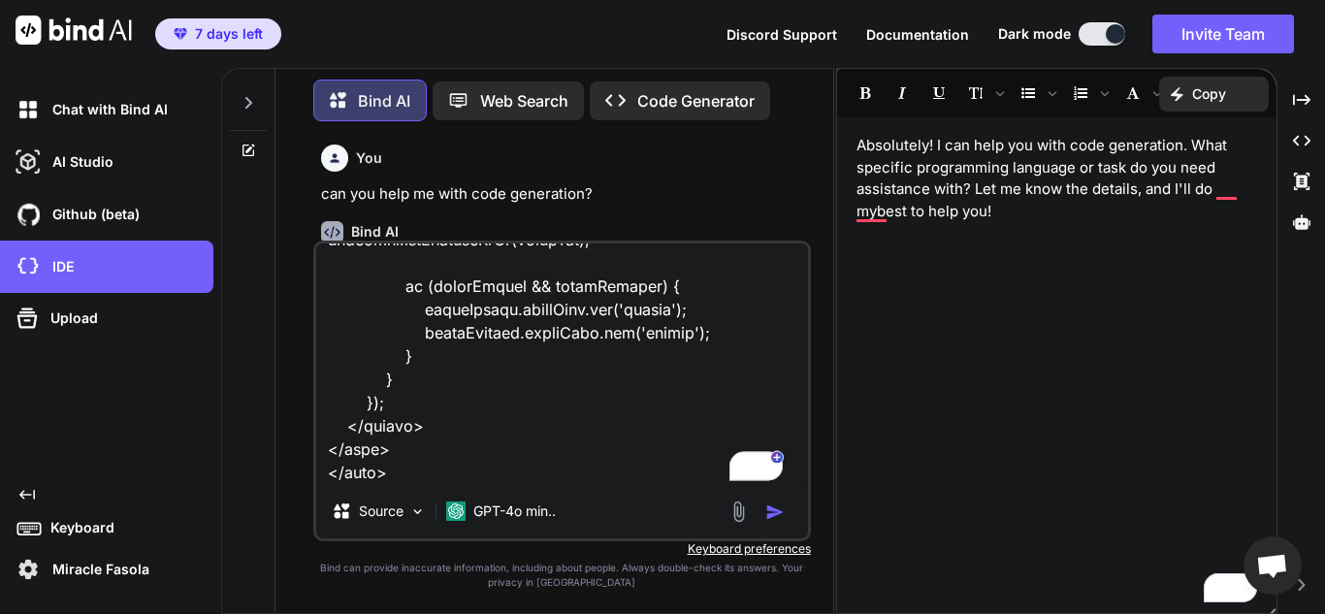
type textarea "{% load static %} {% with image_path="images/"|add:league.code|add:".png"%} <im…"
type textarea "x"
type textarea "{% load static %} {% with image_path="images/"|add:league.code|add:".png"%} <im…"
type textarea "x"
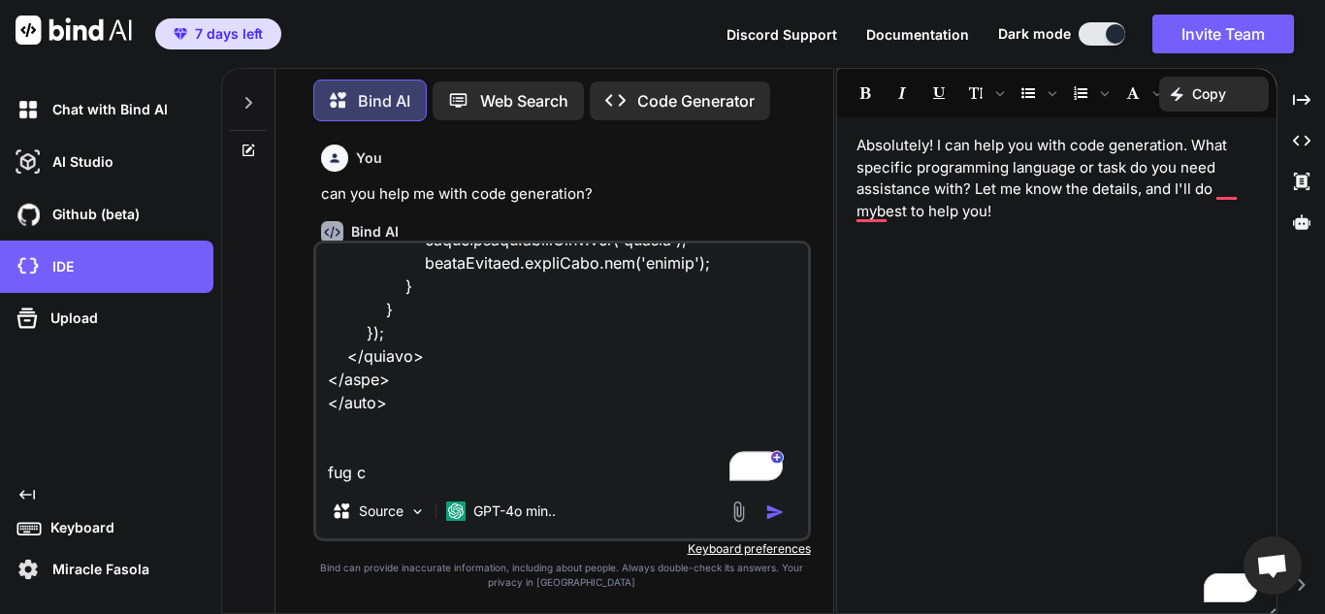
type textarea "{% load static %} {% with image_path="images/"|add:league.code|add:".png"%} <im…"
type textarea "x"
type textarea "{% load static %} {% with image_path="images/"|add:league.code|add:".png"%} <im…"
type textarea "x"
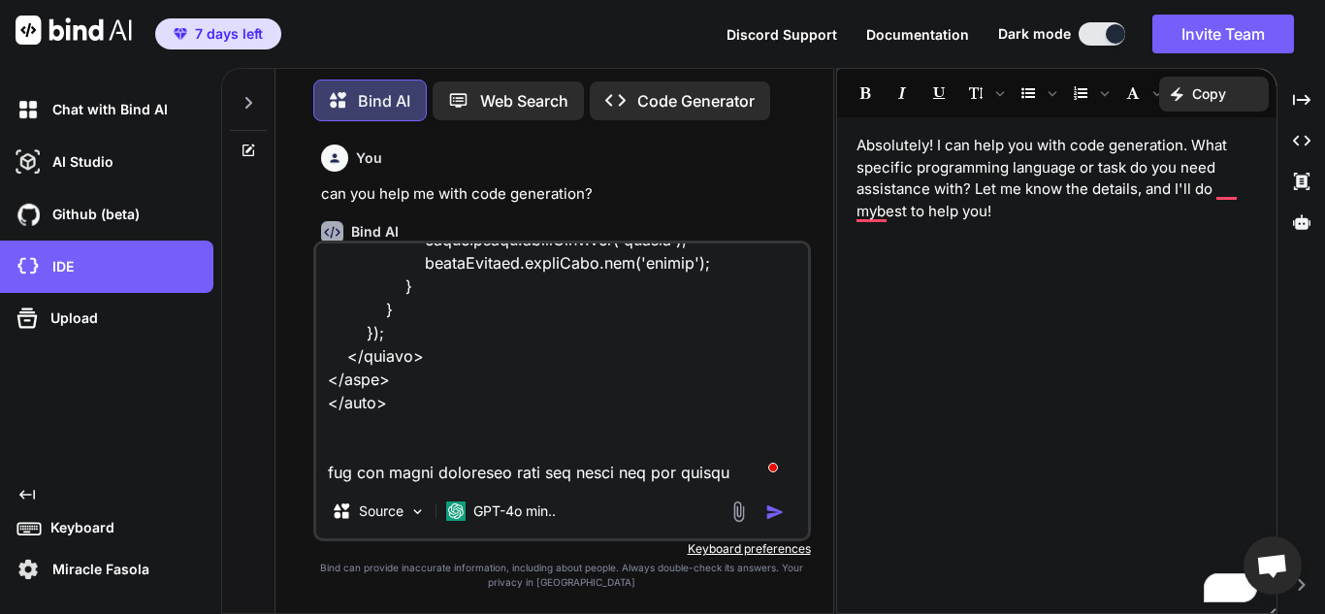
type textarea "{% load static %} {% with image_path="images/"|add:league.code|add:".png"%} <im…"
type textarea "x"
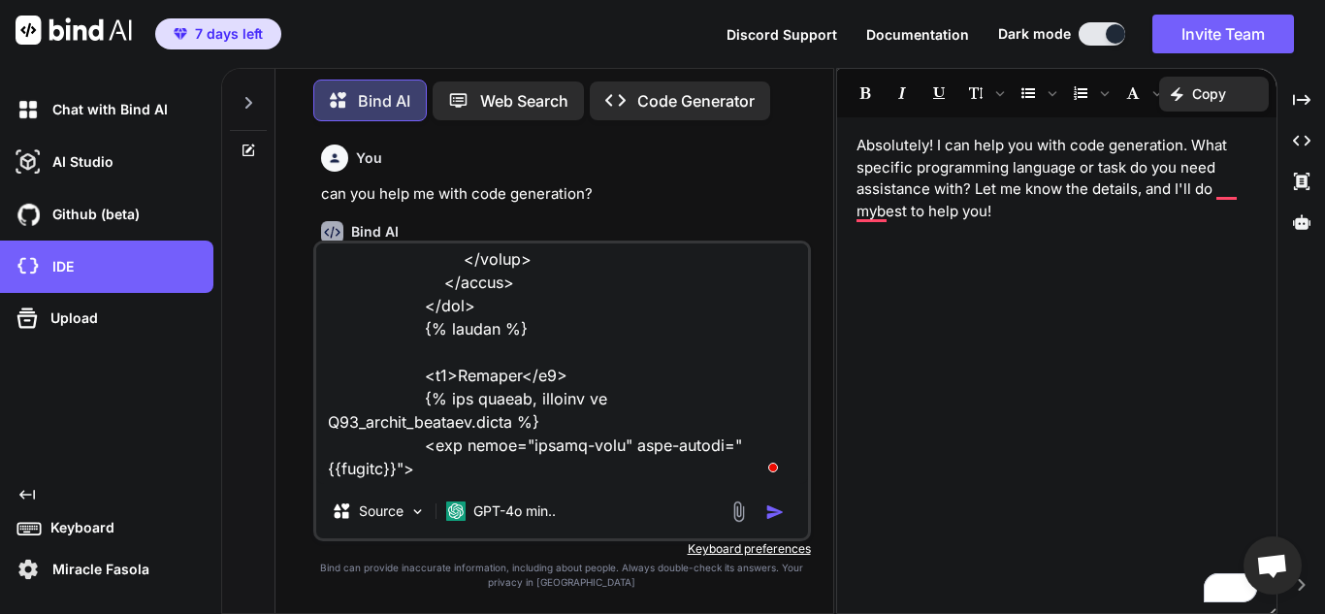
scroll to position [72505, 0]
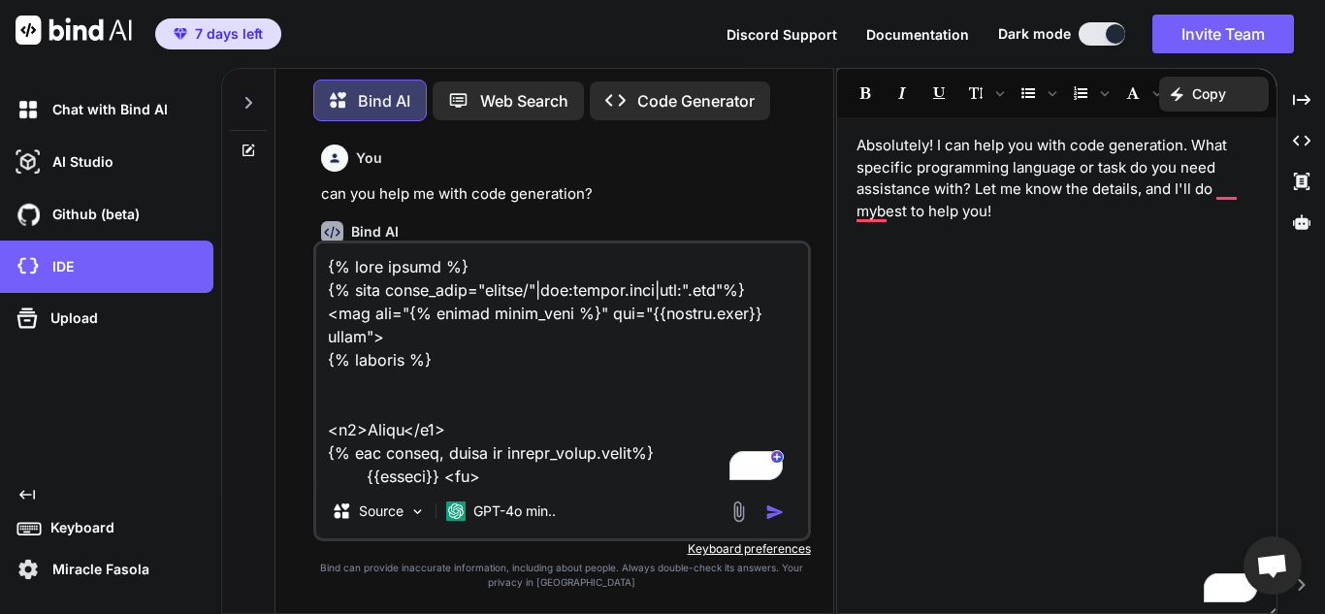
drag, startPoint x: 457, startPoint y: 345, endPoint x: 315, endPoint y: 223, distance: 187.0
click at [315, 223] on div "You can you help me with code generation? Bind AI Absolutely! I can help you wi…" at bounding box center [562, 375] width 498 height 476
paste textarea "<img src="https://cdn.ssref.net/req/202509031/tlogo/fb/{{ club.club.fbref_id }}…"
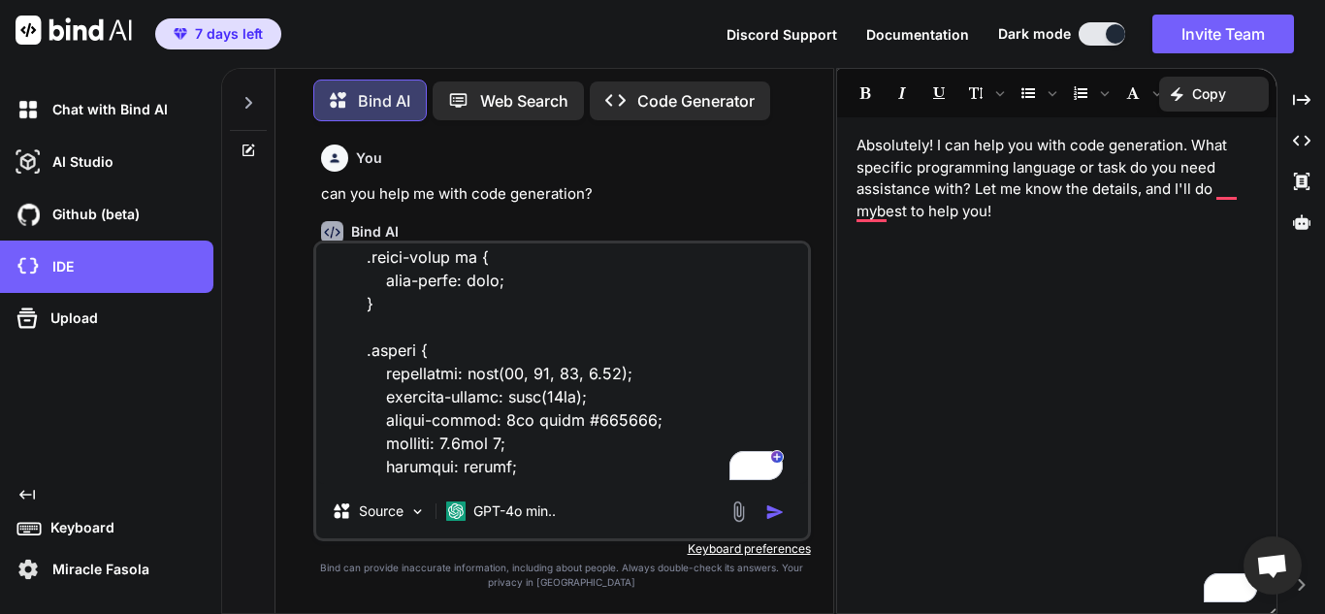
type textarea "{% load static %} <img src="https://cdn.ssref.net/req/202509031/tlogo/fb/{{ clu…"
click at [773, 508] on img "button" at bounding box center [774, 511] width 19 height 19
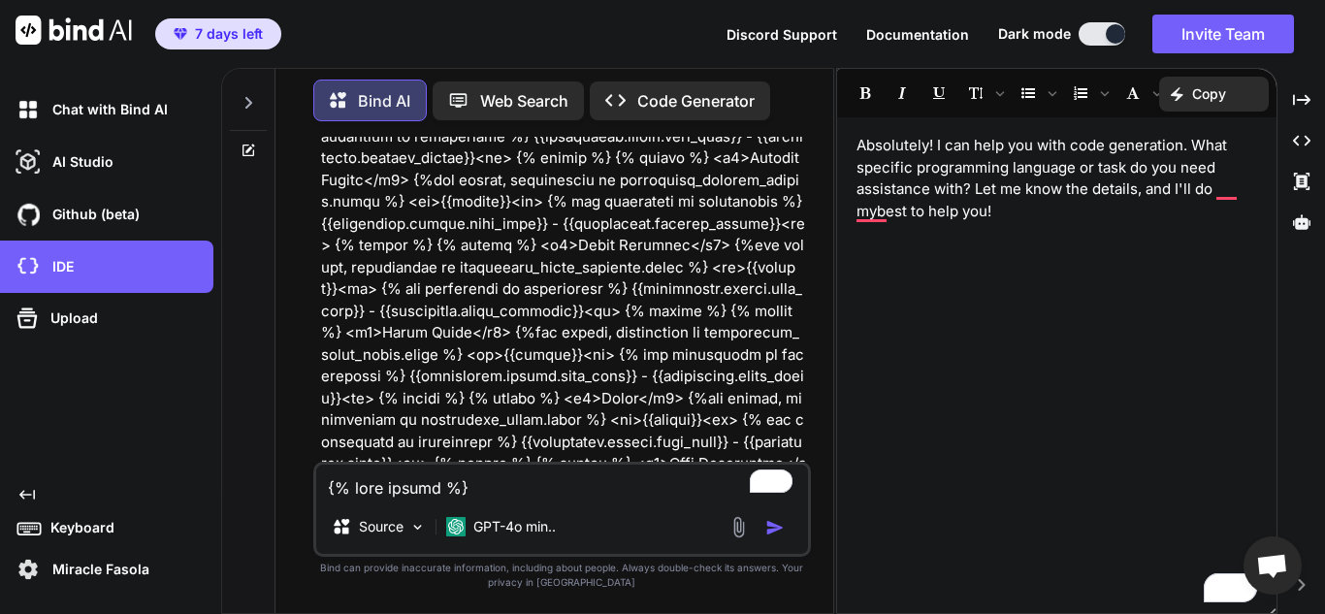
click at [771, 534] on img "button" at bounding box center [774, 527] width 19 height 19
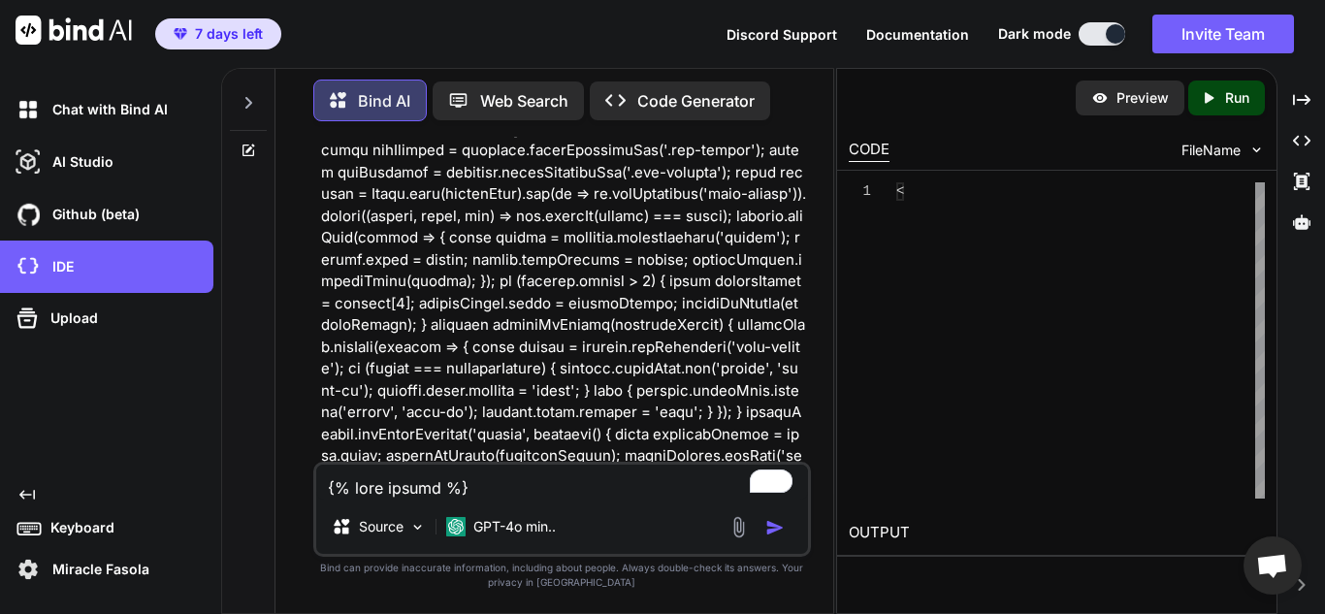
scroll to position [26730, 0]
